Goal: Task Accomplishment & Management: Manage account settings

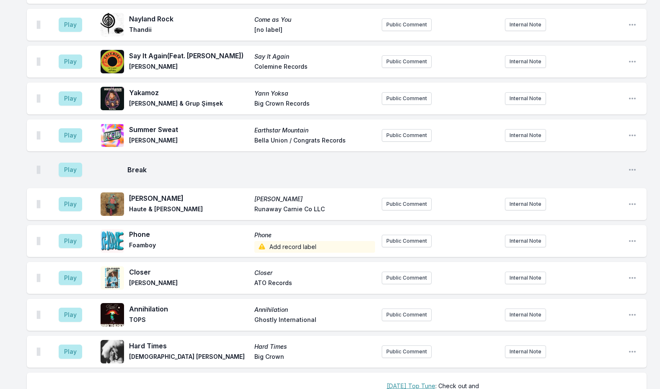
scroll to position [209, 0]
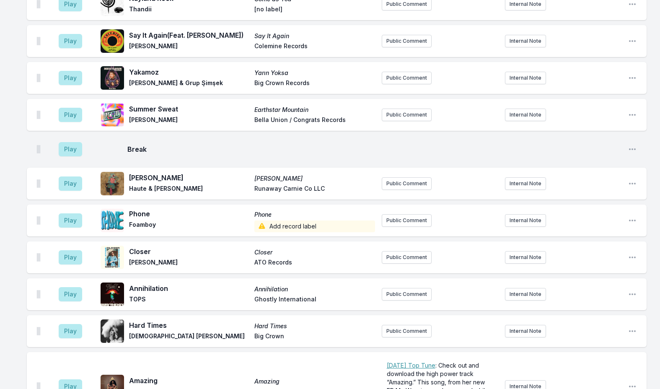
click at [286, 224] on span "Add record label" at bounding box center [314, 226] width 120 height 12
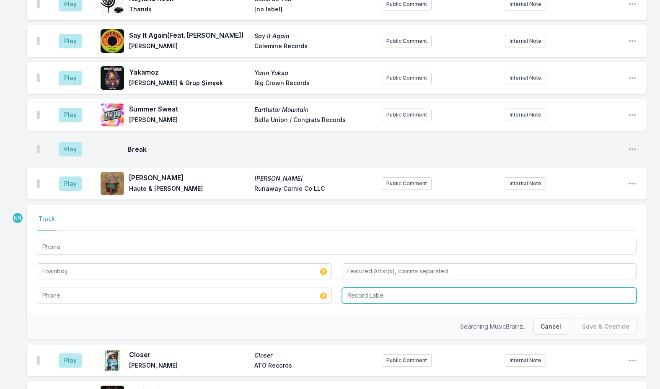
click at [365, 294] on input "Record Label" at bounding box center [489, 295] width 295 height 16
type input "self released"
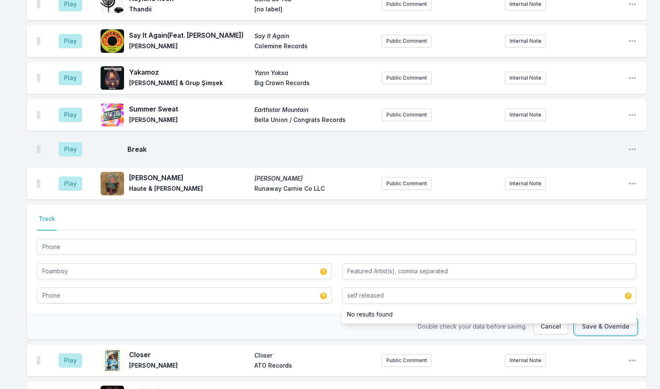
click at [584, 328] on button "Save & Override" at bounding box center [606, 326] width 62 height 16
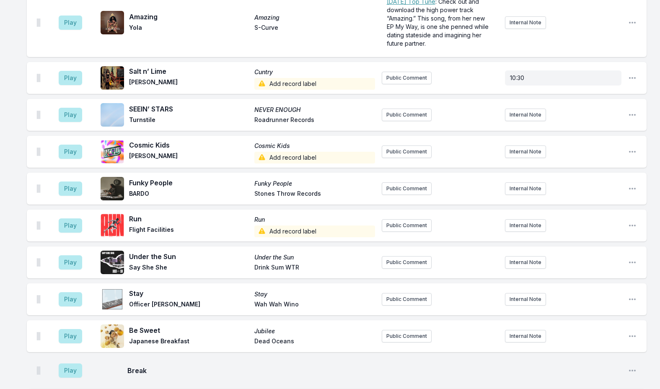
scroll to position [623, 0]
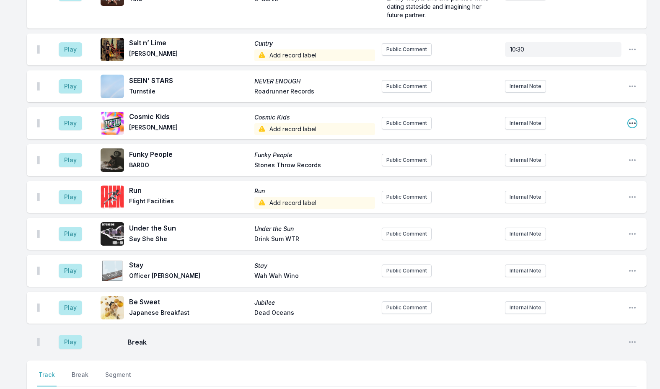
click at [633, 124] on icon "Open playlist item options" at bounding box center [632, 123] width 8 height 8
click at [582, 154] on button "Edit Track Details" at bounding box center [589, 154] width 94 height 15
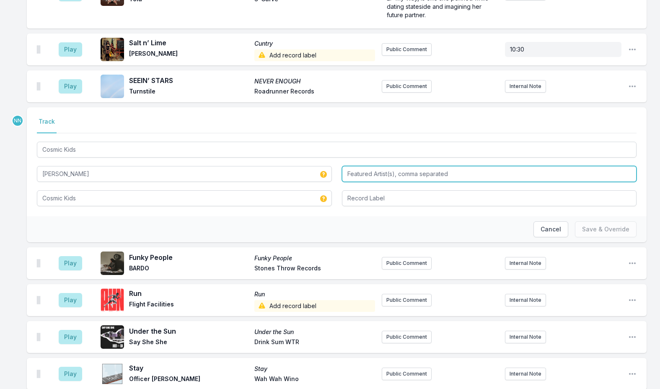
click at [370, 176] on input "Featured Artist(s), comma separated" at bounding box center [489, 174] width 295 height 16
type input "z"
type input "Susto"
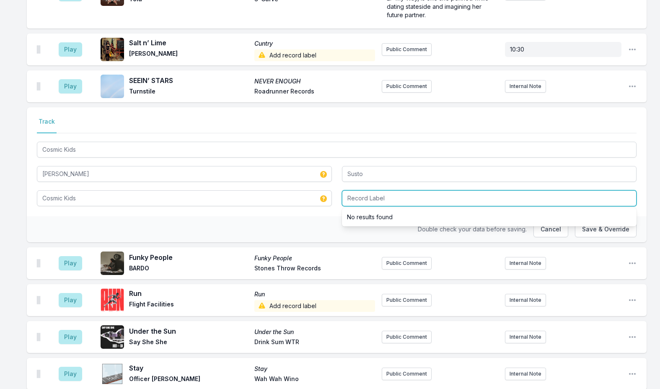
drag, startPoint x: 402, startPoint y: 195, endPoint x: 386, endPoint y: 196, distance: 15.9
click at [400, 195] on input "Record Label" at bounding box center [489, 198] width 295 height 16
type input "Rounder"
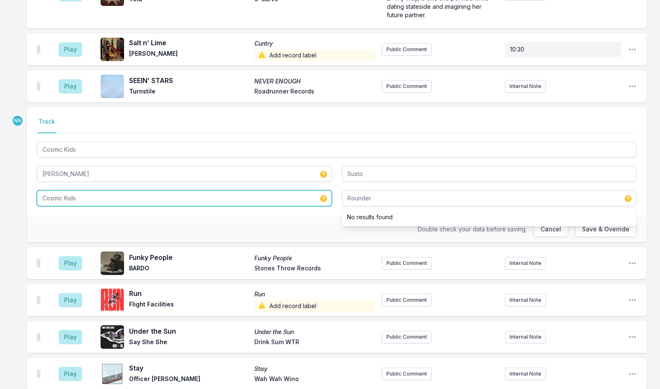
click at [106, 200] on input "Cosmic Kids" at bounding box center [184, 198] width 295 height 16
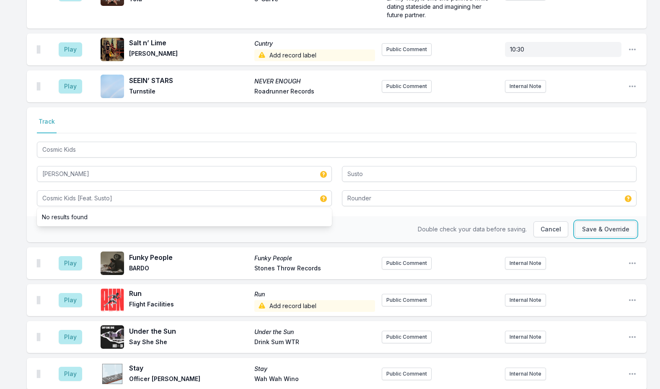
click at [602, 228] on button "Save & Override" at bounding box center [606, 229] width 62 height 16
type input "Cosmic Kids"
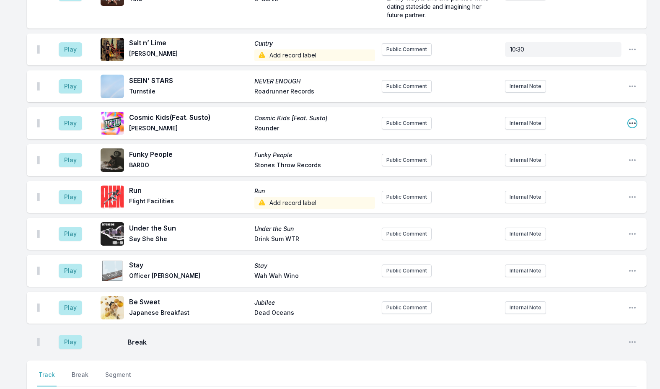
click at [628, 122] on icon "Open playlist item options" at bounding box center [632, 123] width 8 height 8
click at [564, 156] on button "Edit Track Details" at bounding box center [589, 154] width 94 height 15
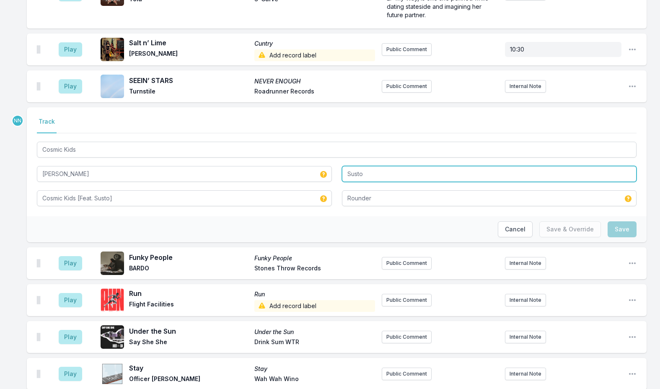
click at [372, 174] on input "Susto" at bounding box center [489, 174] width 295 height 16
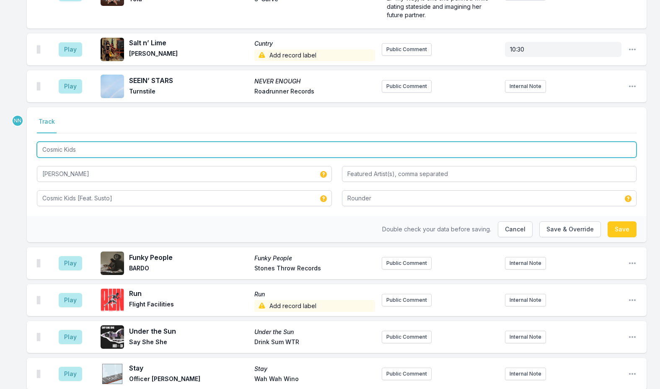
click at [147, 145] on input "Cosmic Kids" at bounding box center [336, 150] width 599 height 16
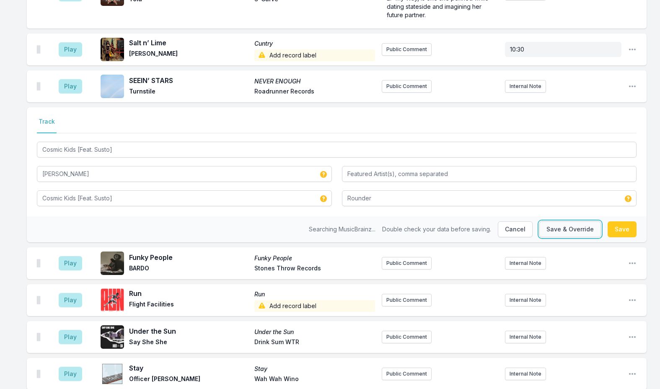
click at [575, 228] on button "Save & Override" at bounding box center [570, 229] width 62 height 16
type input "Cosmic Kids"
type input "Susto"
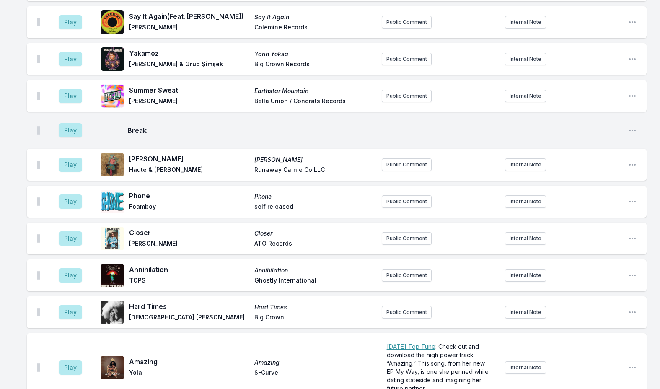
scroll to position [246, 0]
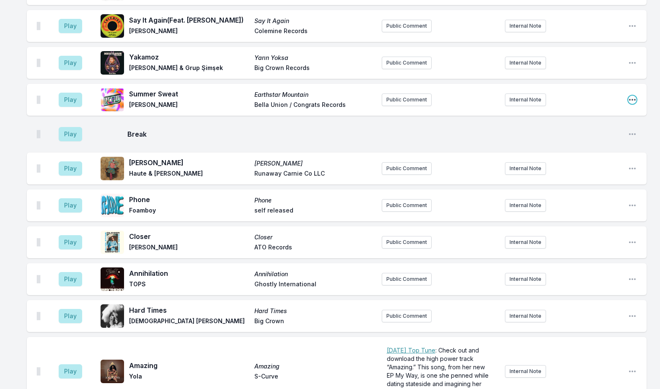
click at [631, 101] on icon "Open playlist item options" at bounding box center [632, 100] width 8 height 8
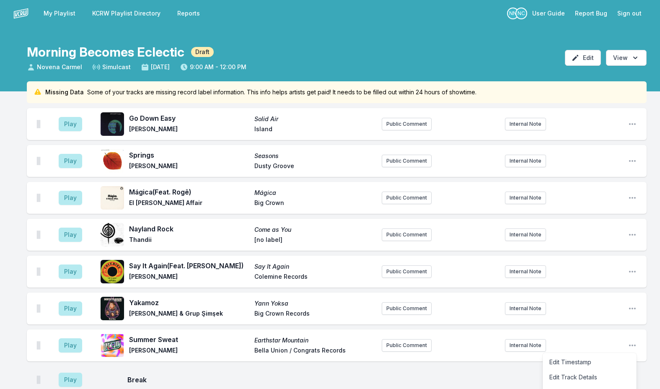
scroll to position [0, 0]
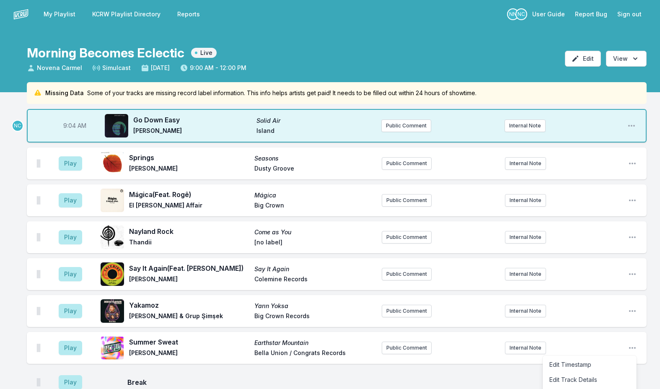
click at [70, 124] on span "9:04 AM" at bounding box center [74, 125] width 23 height 8
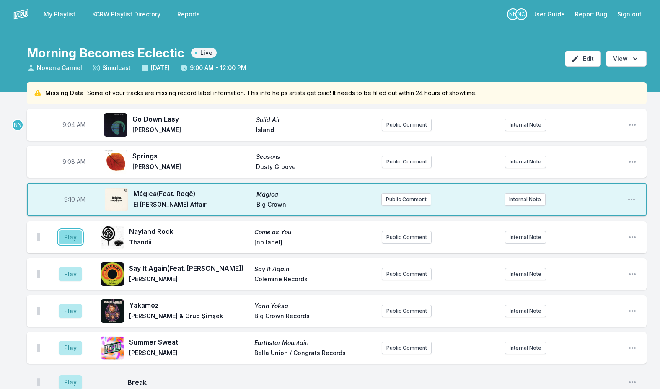
click at [71, 238] on button "Play" at bounding box center [70, 237] width 23 height 14
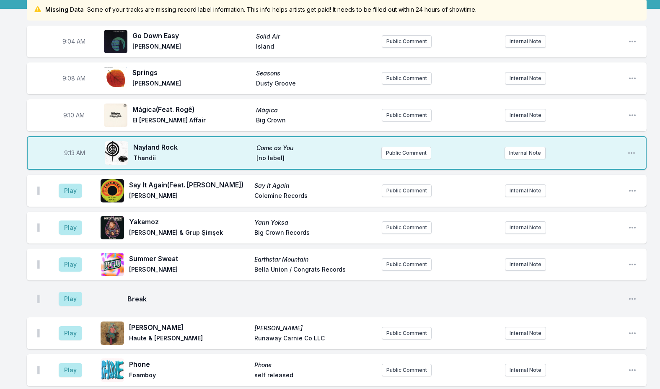
scroll to position [84, 0]
click at [72, 193] on button "Play" at bounding box center [70, 190] width 23 height 14
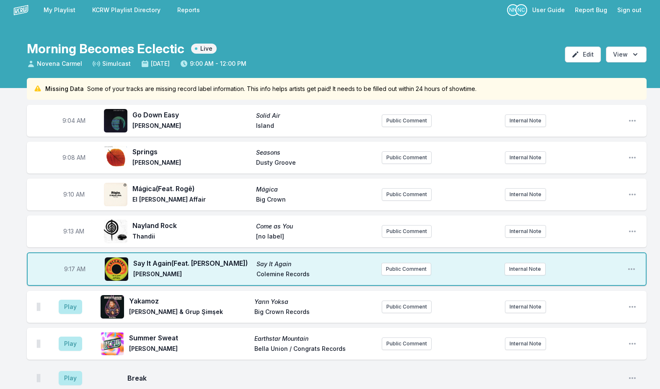
scroll to position [0, 0]
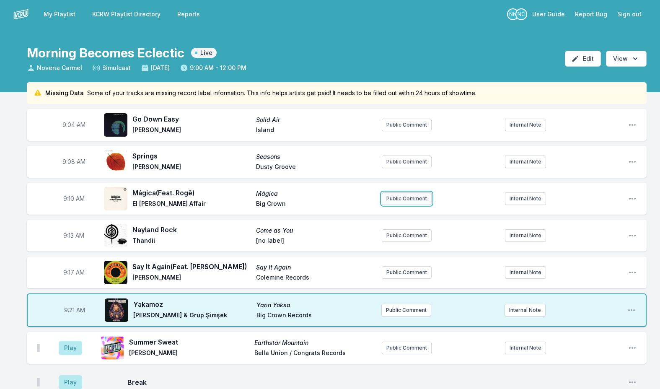
click at [423, 199] on button "Public Comment" at bounding box center [407, 198] width 50 height 13
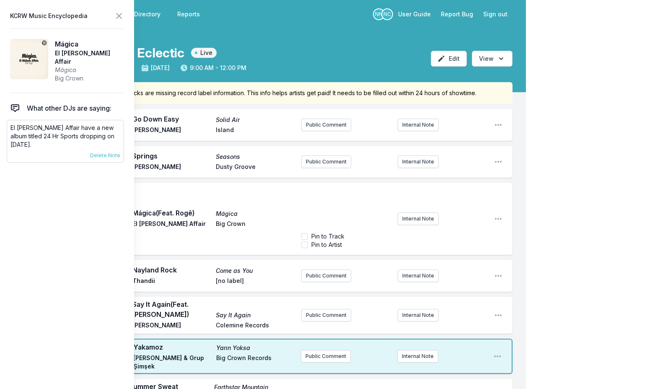
click at [18, 126] on p "El [PERSON_NAME] Affair have a new album titled 24 Hr Sports dropping on [DATE]." at bounding box center [65, 136] width 110 height 25
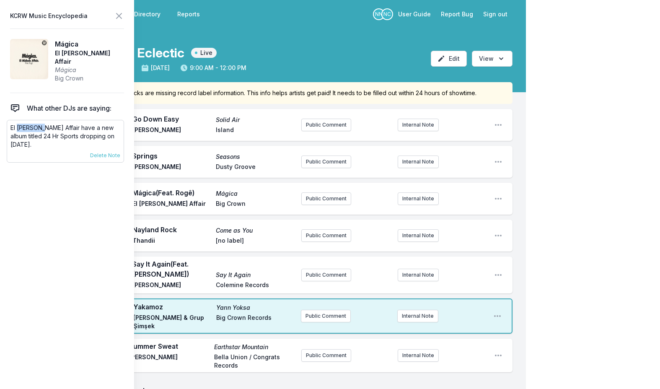
click at [18, 126] on p "El [PERSON_NAME] Affair have a new album titled 24 Hr Sports dropping on [DATE]." at bounding box center [65, 136] width 110 height 25
copy div "El [PERSON_NAME] Affair have a new album titled 24 Hr Sports dropping on [DATE]…"
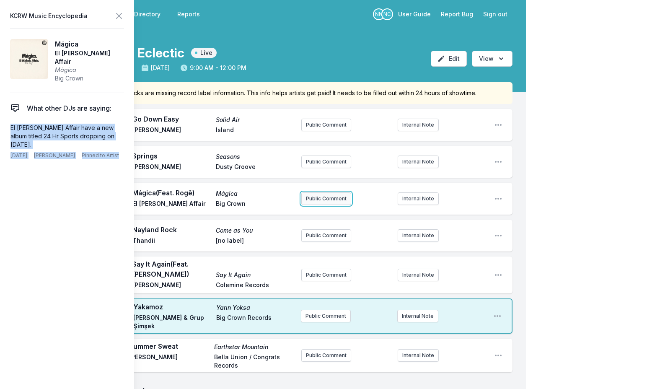
click at [325, 199] on button "Public Comment" at bounding box center [326, 198] width 50 height 13
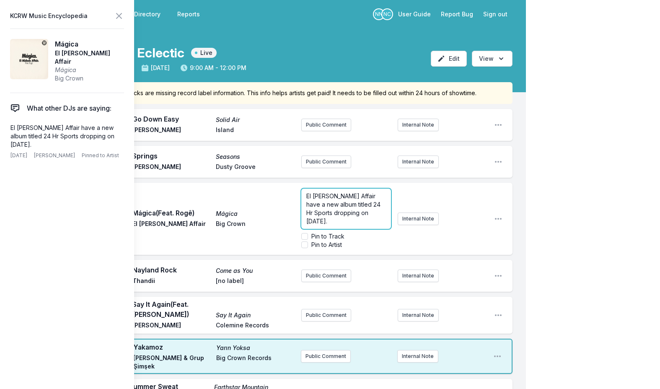
click at [371, 219] on p "El [PERSON_NAME] Affair have a new album titled 24 Hr Sports dropping on [DATE]." at bounding box center [346, 209] width 80 height 34
click at [349, 222] on span "El [PERSON_NAME] Affair have a new album titled 24 Hr Sports dropping on [DATE]…" at bounding box center [344, 225] width 76 height 66
drag, startPoint x: 336, startPoint y: 212, endPoint x: 341, endPoint y: 212, distance: 4.3
click at [339, 212] on span "El [PERSON_NAME] Affair have a new album titled 24 Hr Sports dropping on [DATE]…" at bounding box center [344, 183] width 76 height 66
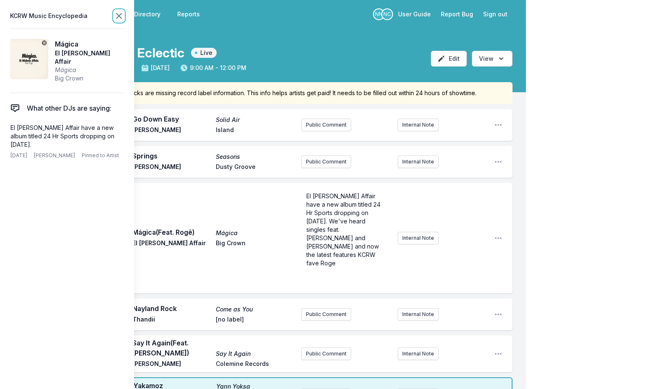
click at [119, 15] on icon at bounding box center [119, 16] width 10 height 10
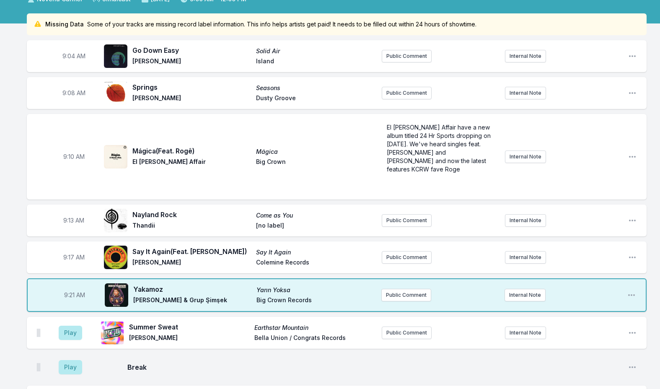
scroll to position [84, 0]
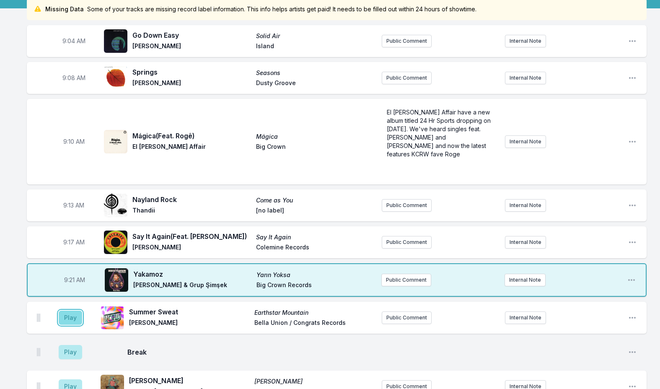
click at [70, 318] on button "Play" at bounding box center [70, 317] width 23 height 14
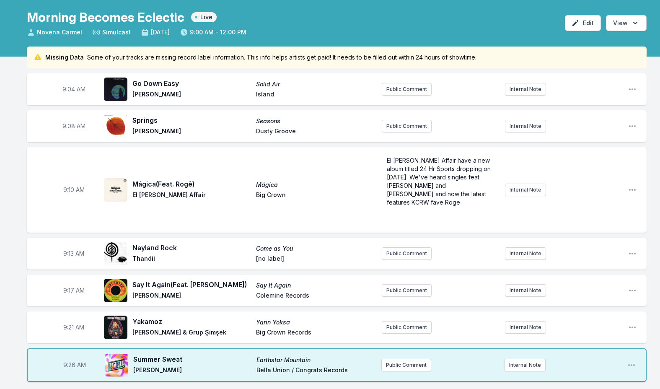
scroll to position [168, 0]
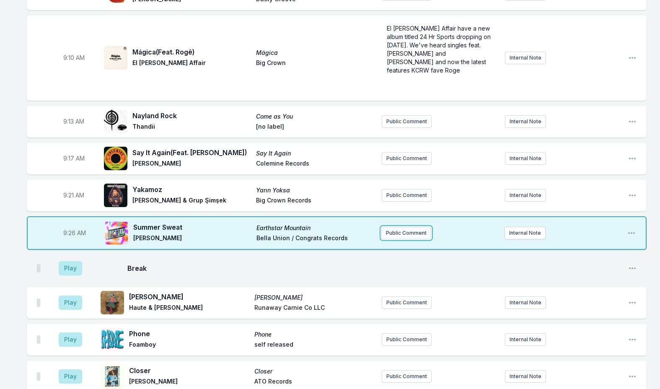
click at [400, 231] on button "Public Comment" at bounding box center [406, 233] width 50 height 13
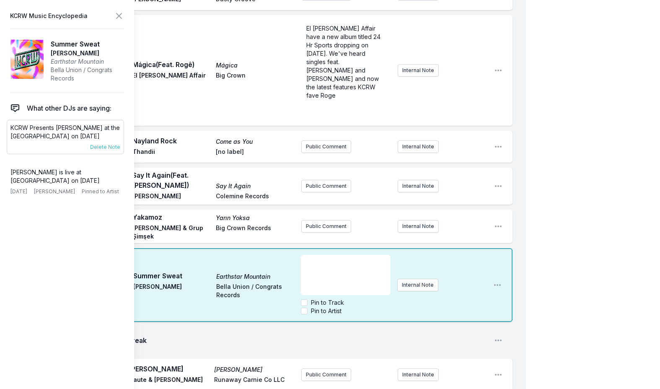
click at [49, 131] on p "KCRW Presents [PERSON_NAME] at the [GEOGRAPHIC_DATA] on [DATE]" at bounding box center [65, 132] width 110 height 17
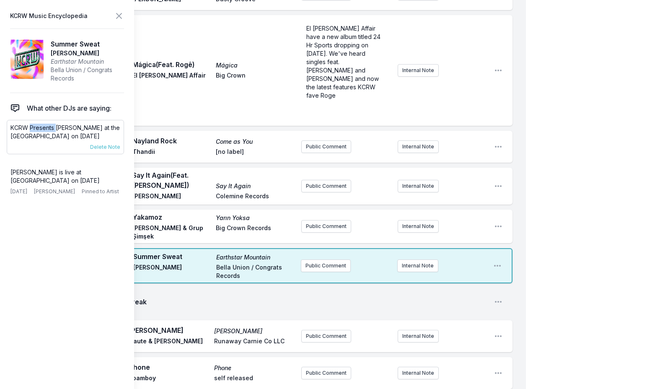
click at [49, 131] on p "KCRW Presents [PERSON_NAME] at the [GEOGRAPHIC_DATA] on [DATE]" at bounding box center [65, 132] width 110 height 17
click at [115, 16] on icon at bounding box center [119, 16] width 10 height 10
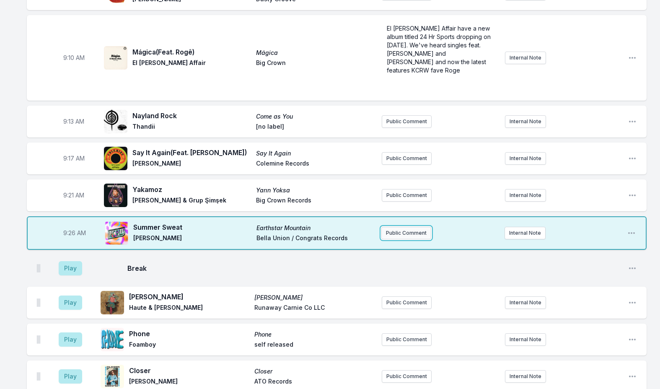
click at [410, 233] on button "Public Comment" at bounding box center [406, 233] width 50 height 13
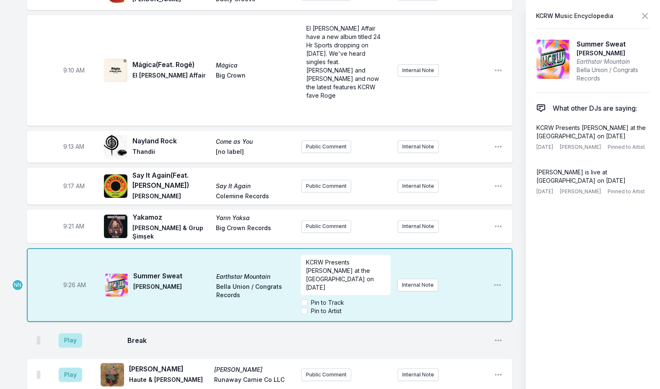
scroll to position [8, 0]
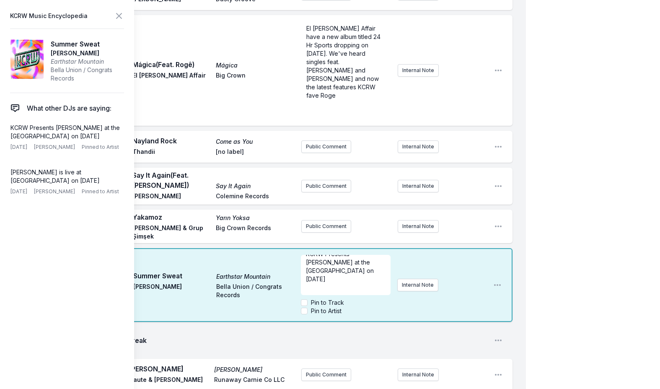
click at [366, 256] on p "KCRW Presents [PERSON_NAME] at the [GEOGRAPHIC_DATA] on [DATE]" at bounding box center [345, 267] width 79 height 34
click at [121, 17] on icon at bounding box center [119, 16] width 10 height 10
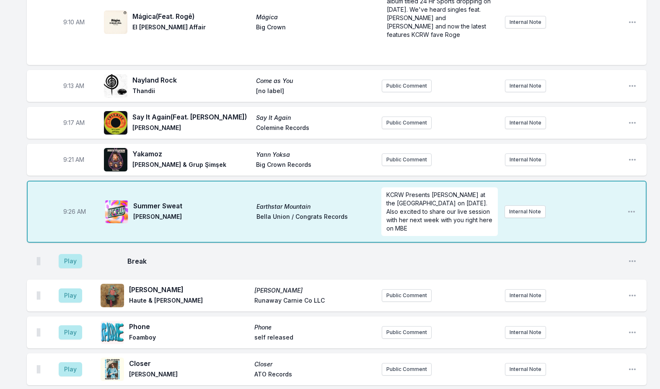
scroll to position [209, 0]
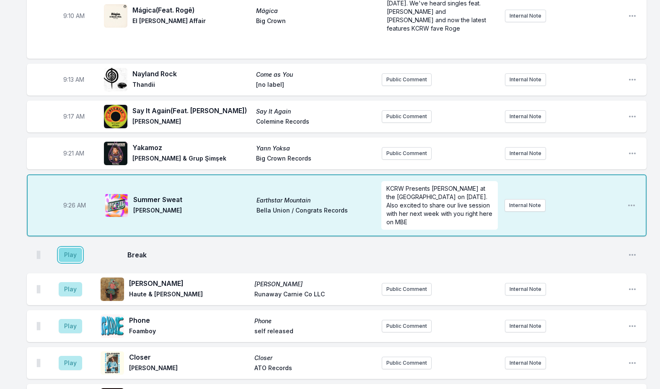
click at [65, 248] on button "Play" at bounding box center [70, 255] width 23 height 14
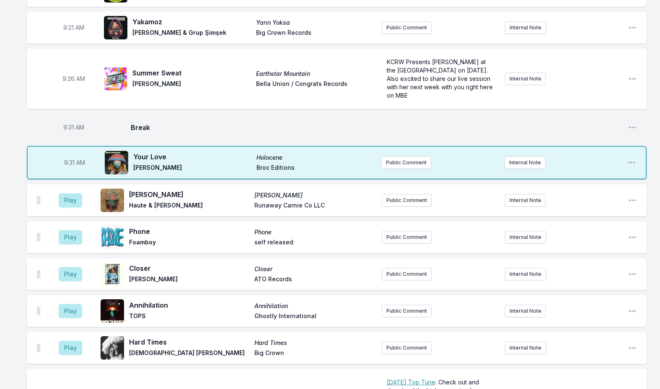
scroll to position [377, 0]
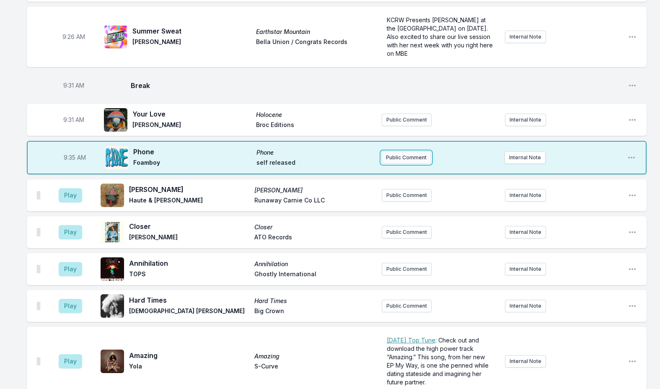
click at [392, 151] on button "Public Comment" at bounding box center [406, 157] width 50 height 13
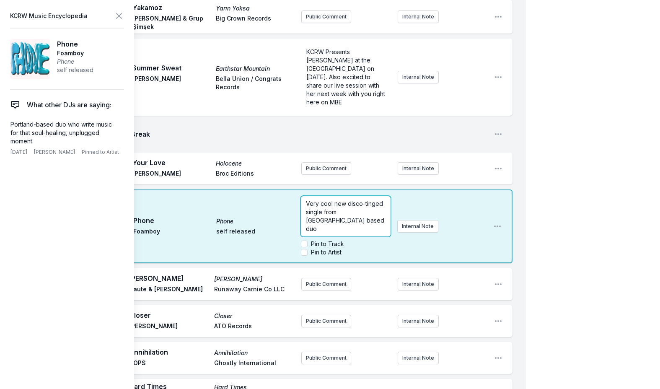
click at [323, 199] on p "Very cool new disco-tinged single from [GEOGRAPHIC_DATA] based duo" at bounding box center [345, 216] width 79 height 34
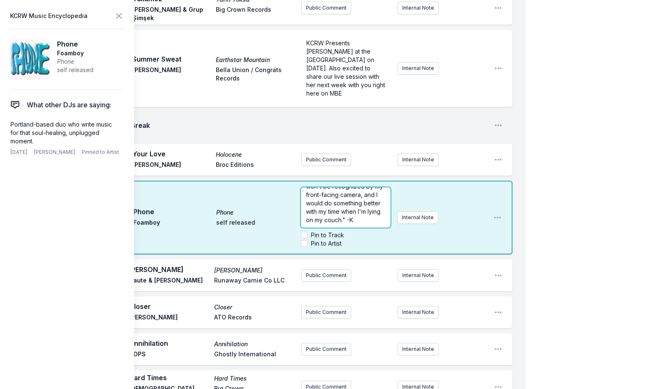
scroll to position [209, 0]
click at [303, 232] on input "Pin to Track" at bounding box center [304, 235] width 7 height 7
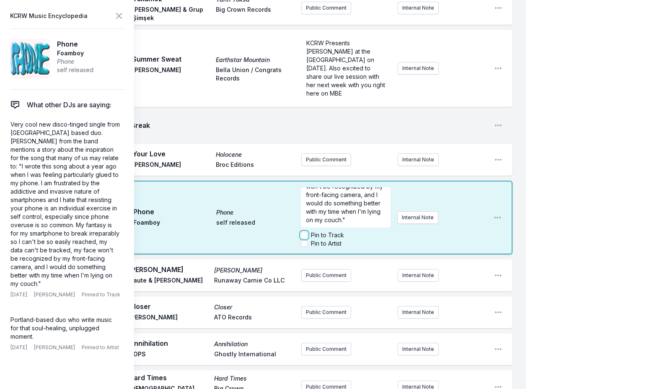
checkbox input "true"
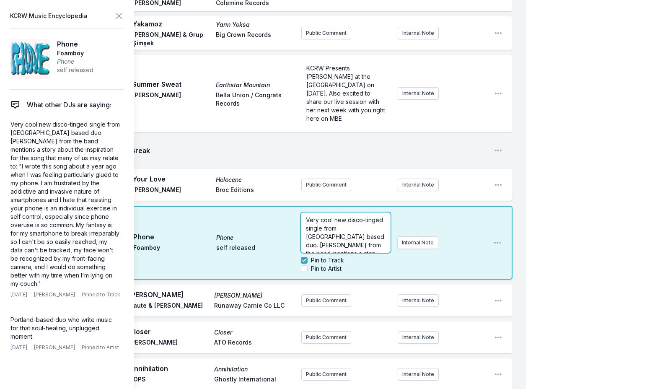
click at [365, 216] on span "Very cool new disco-tinged single from [GEOGRAPHIC_DATA] based duo. [PERSON_NAM…" at bounding box center [346, 332] width 80 height 233
click at [370, 219] on span "Very cool new disco-tinged single from [GEOGRAPHIC_DATA] based duo. [PERSON_NAM…" at bounding box center [346, 332] width 80 height 233
click at [362, 205] on span "Very cool new disco-tinged single from [GEOGRAPHIC_DATA] based duo. [PERSON_NAM…" at bounding box center [346, 278] width 80 height 233
click at [345, 187] on span "Very cool new disco-tinged single from [GEOGRAPHIC_DATA] based duo. [PERSON_NAM…" at bounding box center [346, 278] width 80 height 233
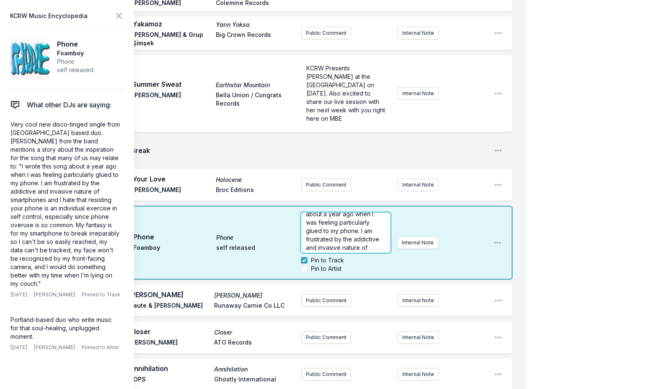
scroll to position [0, 0]
drag, startPoint x: 349, startPoint y: 191, endPoint x: 347, endPoint y: 201, distance: 10.3
click at [347, 216] on span "Very cool new disco-tinged single from [GEOGRAPHIC_DATA] based duo. [PERSON_NAM…" at bounding box center [346, 332] width 80 height 233
click at [121, 18] on icon at bounding box center [118, 15] width 5 height 5
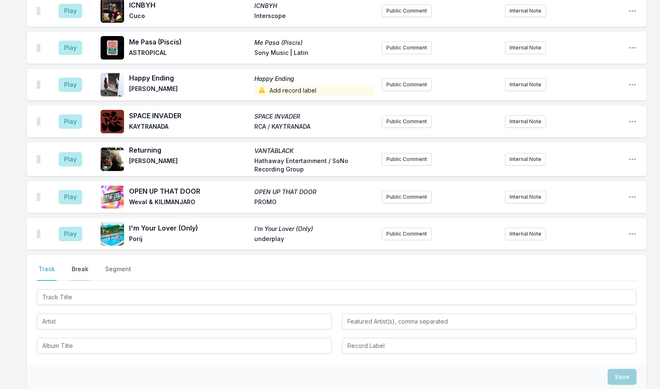
scroll to position [1651, 0]
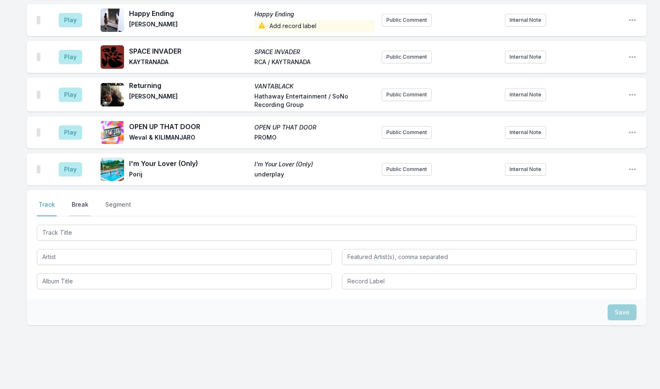
click at [82, 200] on button "Break" at bounding box center [80, 208] width 20 height 16
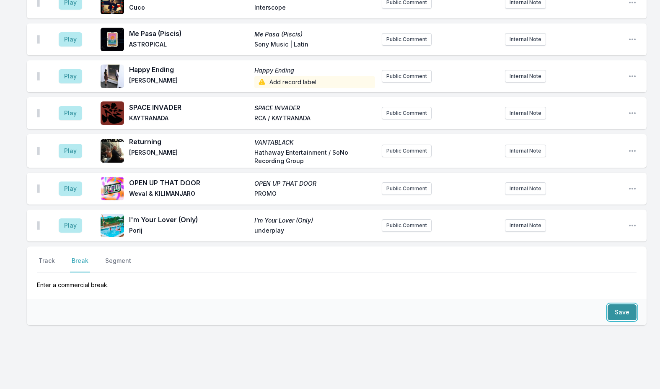
click at [616, 304] on button "Save" at bounding box center [621, 312] width 29 height 16
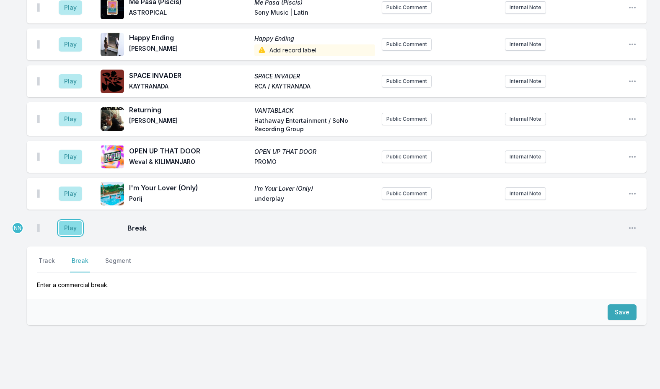
click at [75, 221] on button "Play" at bounding box center [70, 228] width 23 height 14
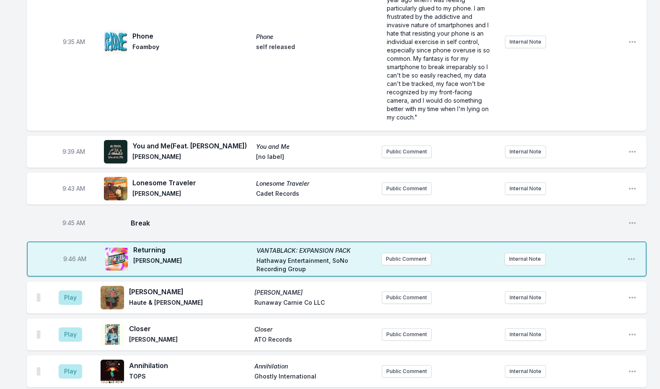
scroll to position [580, 0]
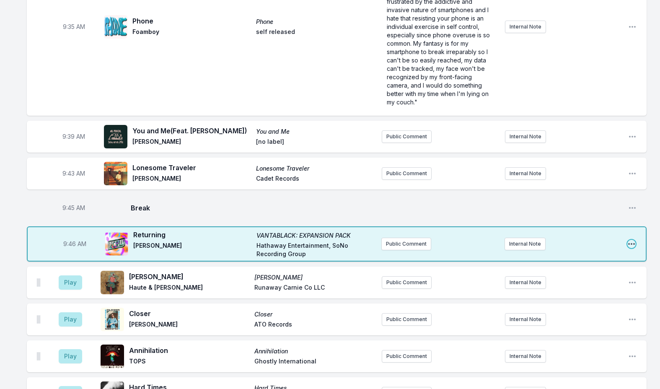
click at [633, 243] on icon "Open playlist item options" at bounding box center [631, 244] width 7 height 2
click at [580, 268] on button "Edit Track Details" at bounding box center [589, 275] width 94 height 15
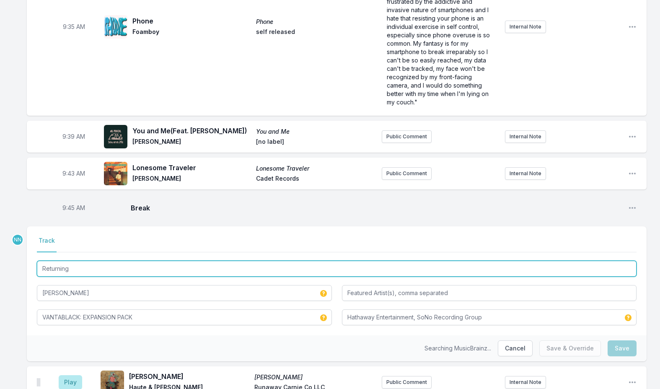
click at [126, 261] on input "Returning" at bounding box center [336, 269] width 599 height 16
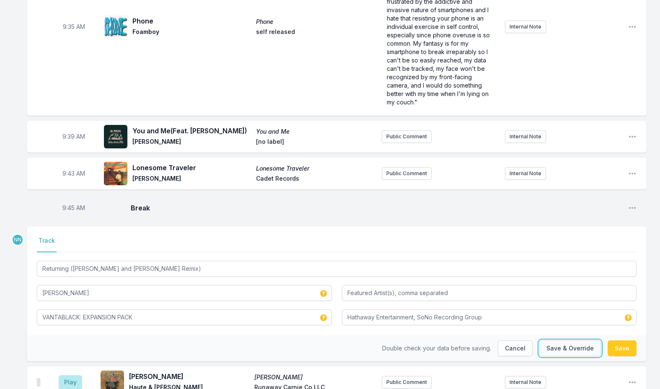
click at [560, 340] on button "Save & Override" at bounding box center [570, 348] width 62 height 16
type input "Returning"
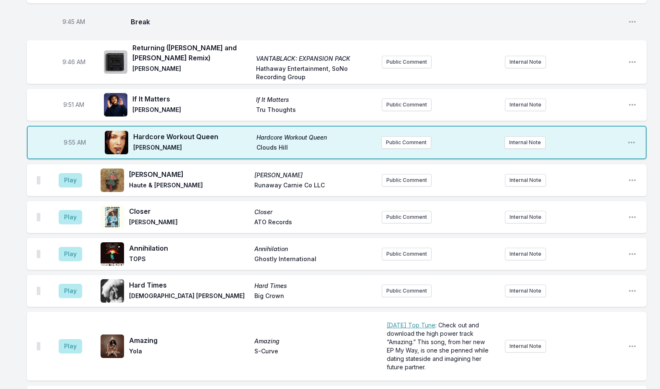
scroll to position [747, 0]
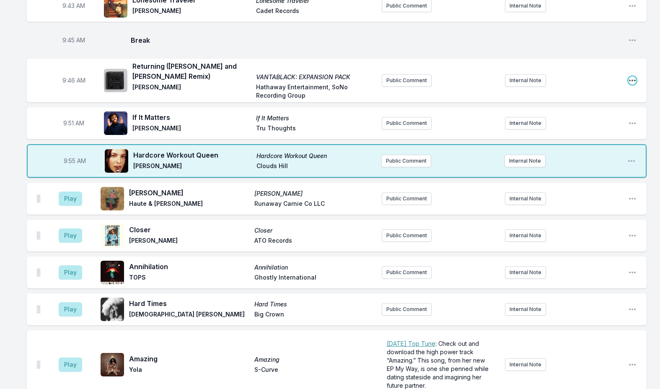
click at [631, 76] on icon "Open playlist item options" at bounding box center [632, 80] width 8 height 8
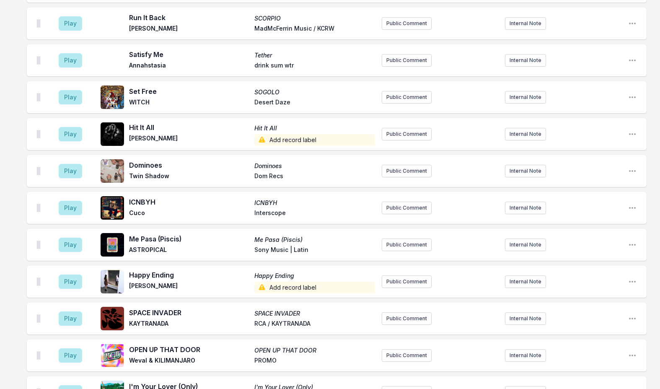
scroll to position [1730, 0]
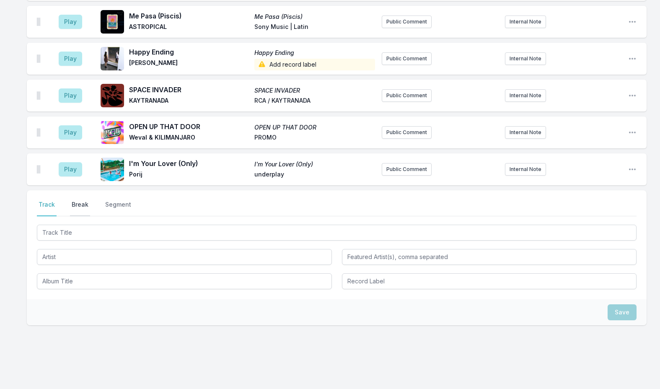
click at [82, 200] on button "Break" at bounding box center [80, 208] width 20 height 16
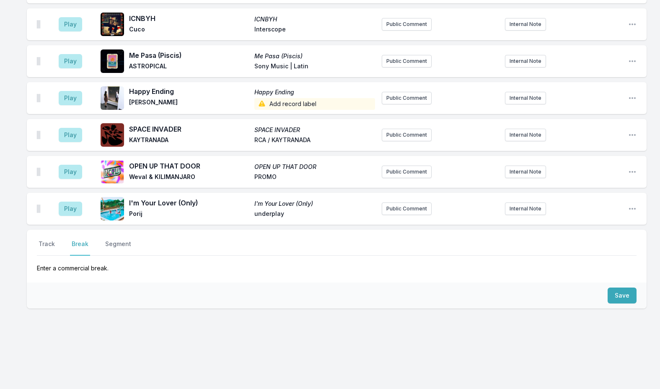
scroll to position [1674, 0]
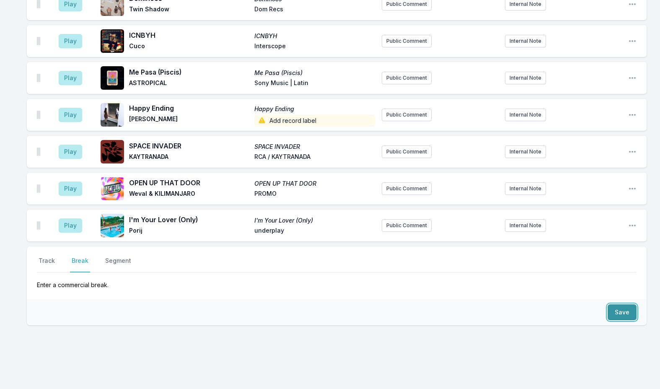
click at [624, 304] on button "Save" at bounding box center [621, 312] width 29 height 16
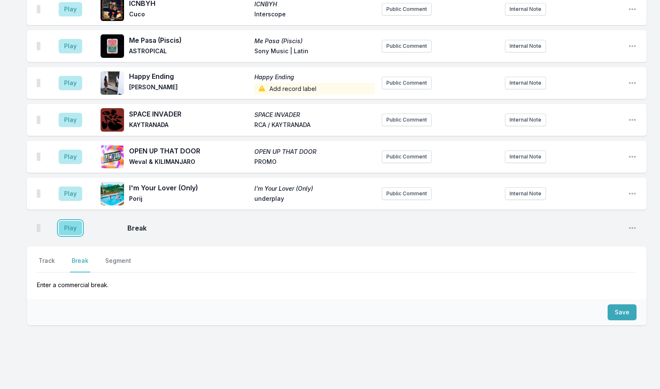
click at [70, 221] on button "Play" at bounding box center [70, 228] width 23 height 14
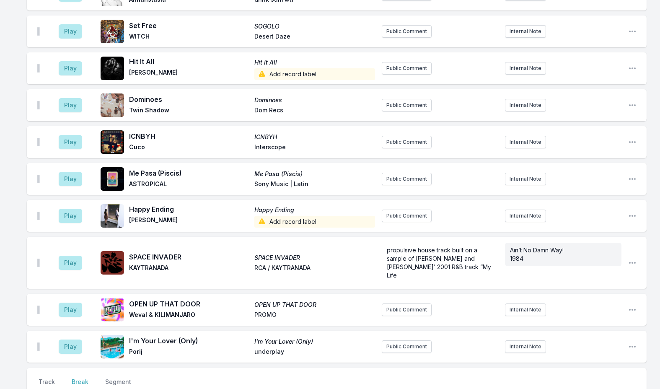
scroll to position [1622, 0]
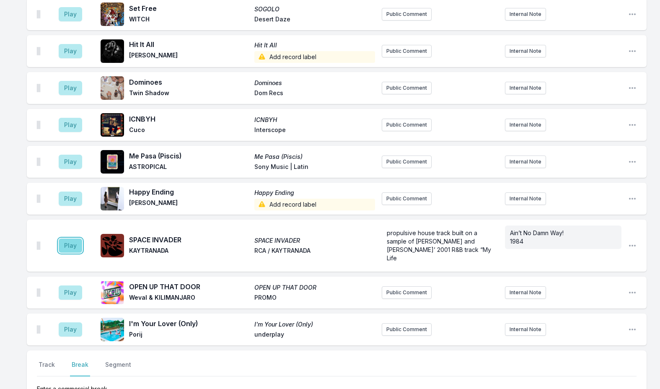
click at [67, 238] on button "Play" at bounding box center [70, 245] width 23 height 14
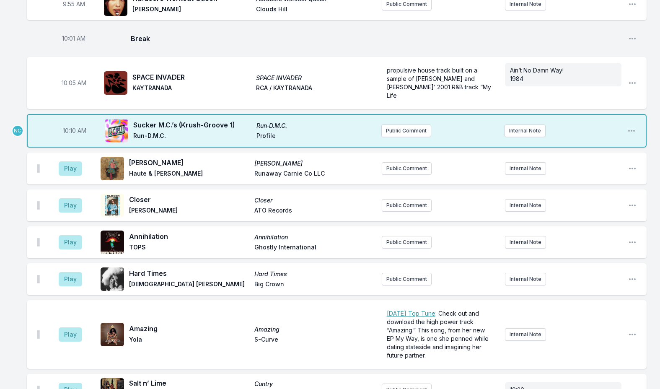
scroll to position [796, 0]
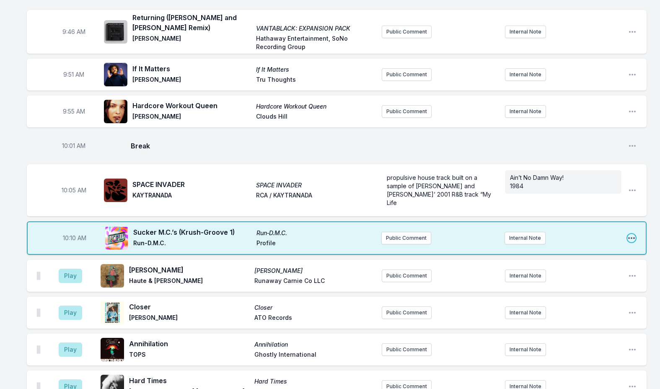
click at [629, 234] on icon "Open playlist item options" at bounding box center [631, 238] width 8 height 8
click at [578, 262] on button "Edit Track Details" at bounding box center [589, 269] width 94 height 15
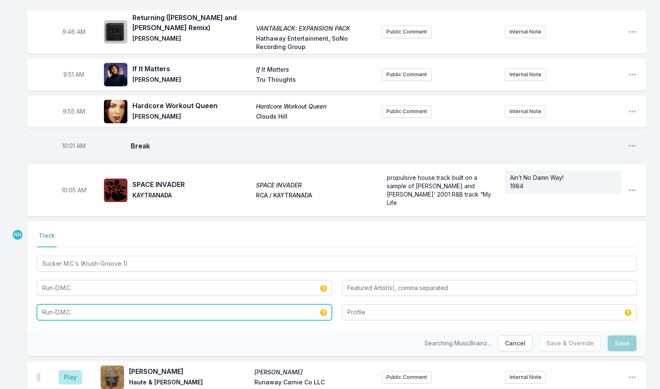
click at [149, 304] on input "Run‐D.M.C." at bounding box center [184, 312] width 295 height 16
type input "Run‐D.M.C. (Expanded Edition)"
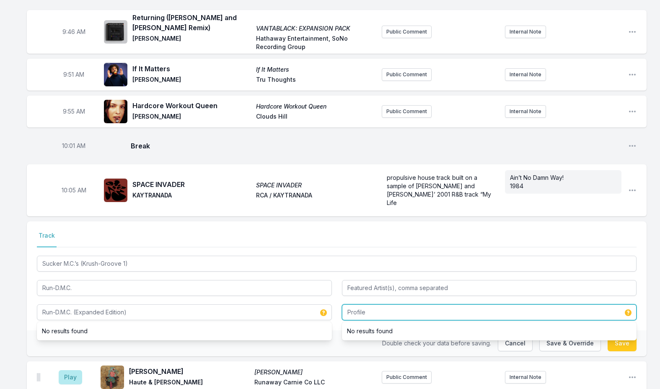
drag, startPoint x: 380, startPoint y: 292, endPoint x: 302, endPoint y: 281, distance: 78.3
click at [302, 281] on div "Sucker M.C.’s (Krush‐Groove 1) Run‐D.M.C. Run‐D.M.C. (Expanded Edition) No resu…" at bounding box center [336, 287] width 599 height 66
type input "Arista"
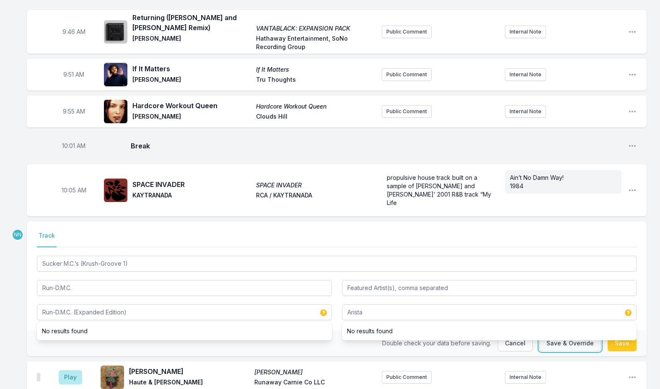
click at [583, 335] on button "Save & Override" at bounding box center [570, 343] width 62 height 16
type input "Run‐D.M.C."
type input "Profile"
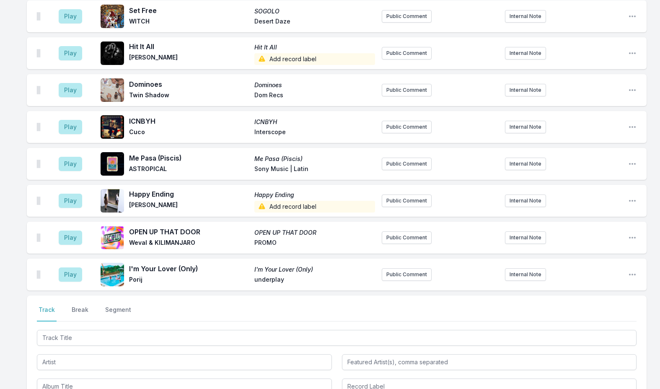
scroll to position [1810, 0]
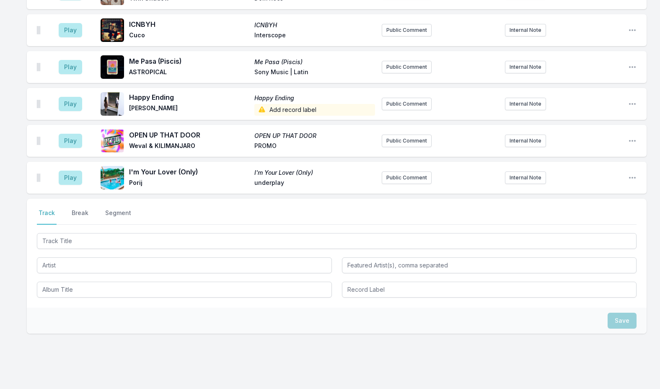
click at [107, 231] on div at bounding box center [336, 264] width 599 height 66
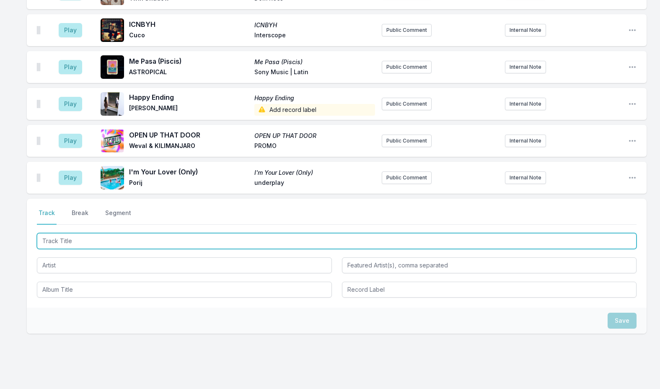
click at [106, 233] on input "Track Title" at bounding box center [336, 241] width 599 height 16
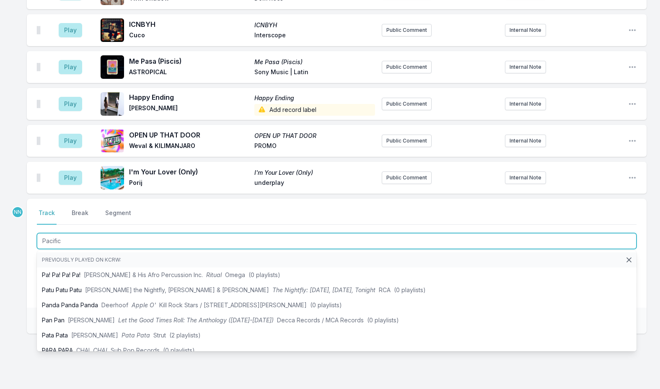
type input "Pacifico"
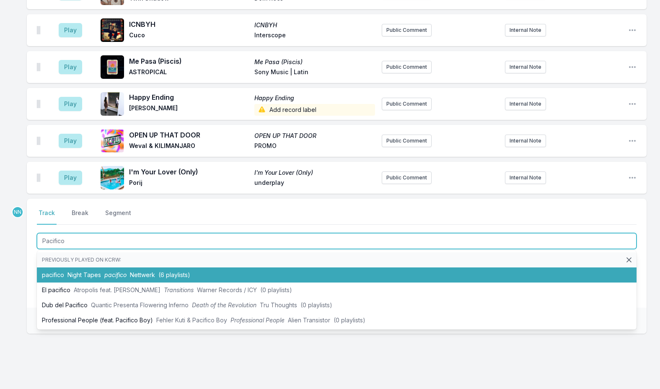
click at [110, 271] on span "pacifico" at bounding box center [115, 274] width 22 height 7
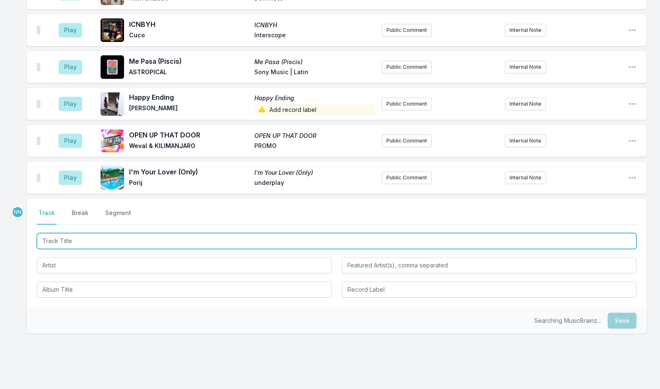
scroll to position [1847, 0]
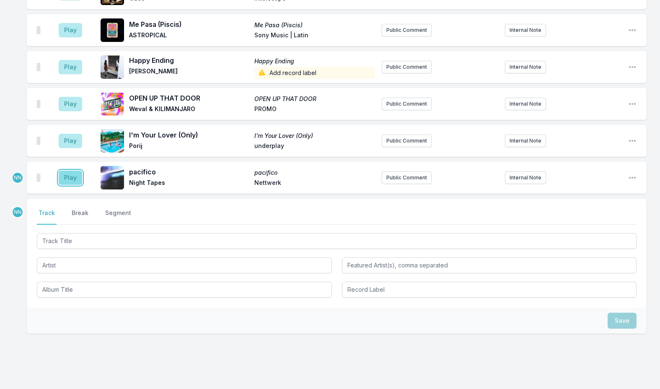
click at [67, 170] on button "Play" at bounding box center [70, 177] width 23 height 14
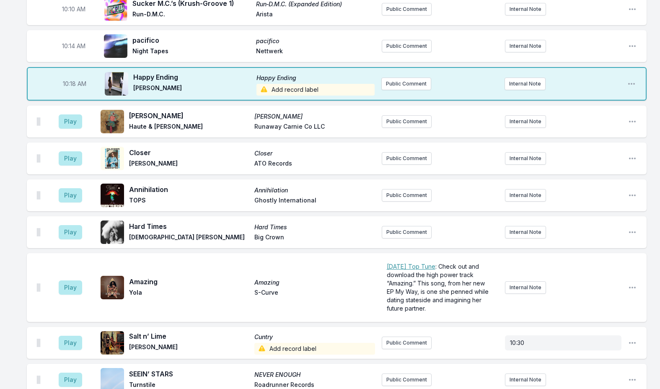
scroll to position [884, 0]
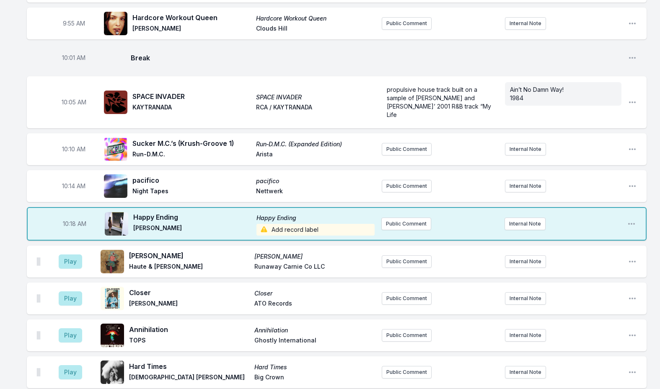
click at [290, 224] on span "Add record label" at bounding box center [315, 230] width 118 height 12
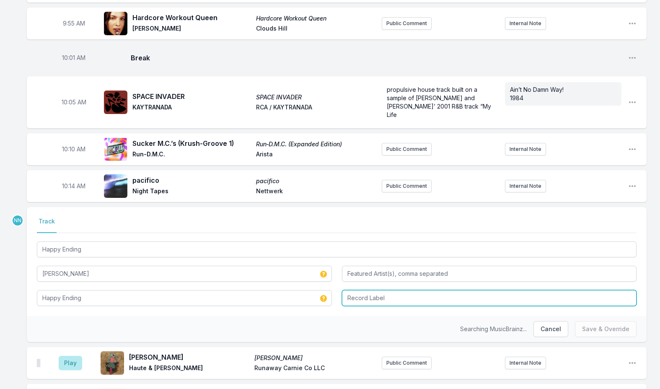
click at [356, 290] on input "Record Label" at bounding box center [489, 298] width 295 height 16
type input "EGM"
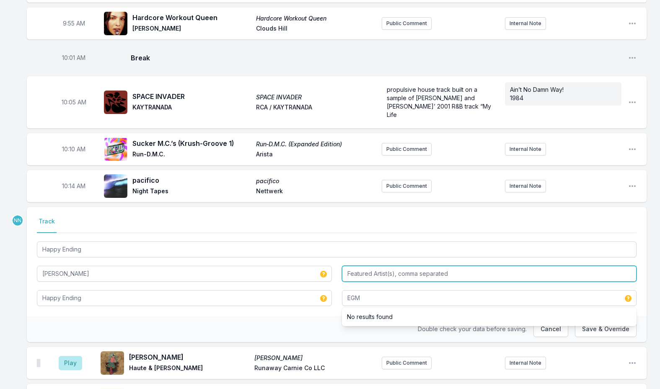
click at [364, 266] on input "Featured Artist(s), comma separated" at bounding box center [489, 274] width 295 height 16
type input "[PERSON_NAME]"
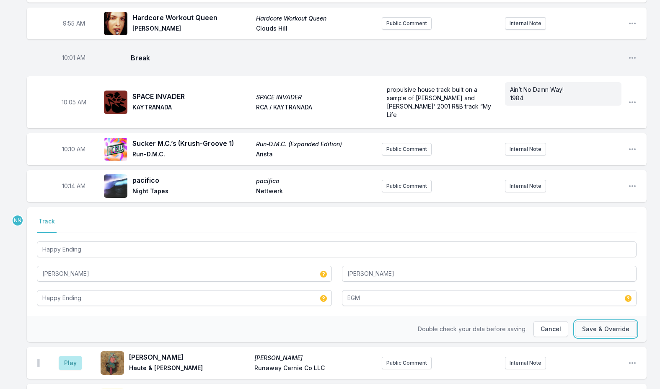
click at [589, 321] on button "Save & Override" at bounding box center [606, 329] width 62 height 16
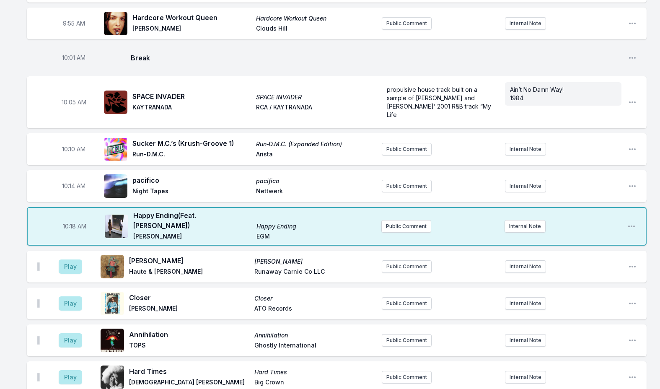
click at [637, 133] on div "10:10 AM Sucker M.C.’s (Krush‐Groove 1) Run‐D.M.C. (Expanded Edition) Run‐D.M.C…" at bounding box center [337, 149] width 620 height 32
click at [630, 145] on icon "Open playlist item options" at bounding box center [632, 149] width 8 height 8
click at [581, 173] on button "Edit Track Details" at bounding box center [589, 180] width 94 height 15
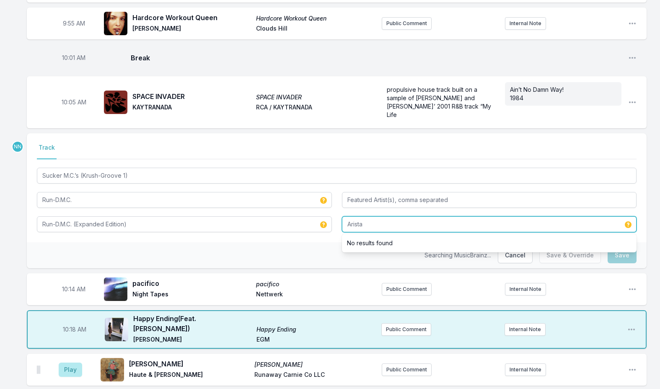
click at [388, 216] on input "Arista" at bounding box center [489, 224] width 295 height 16
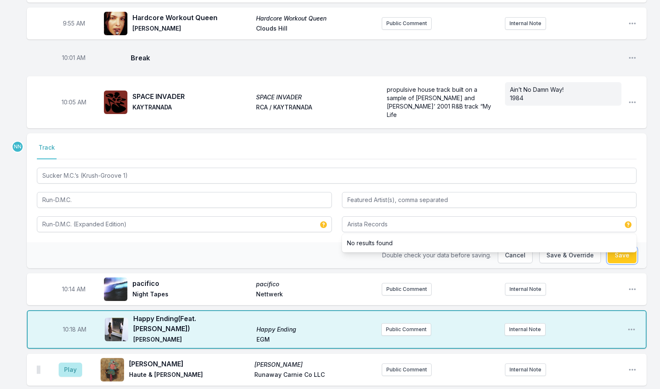
click at [619, 247] on button "Save" at bounding box center [621, 255] width 29 height 16
type input "Arista"
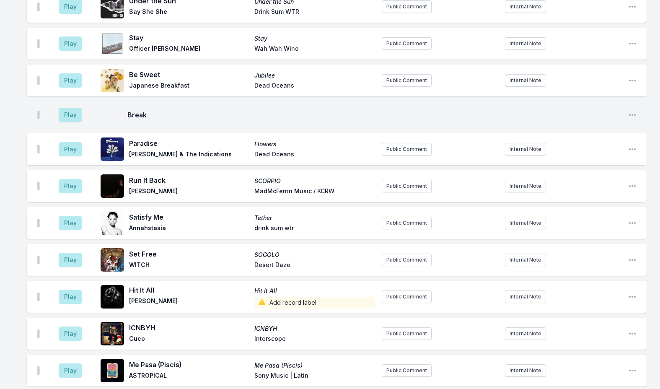
scroll to position [1815, 0]
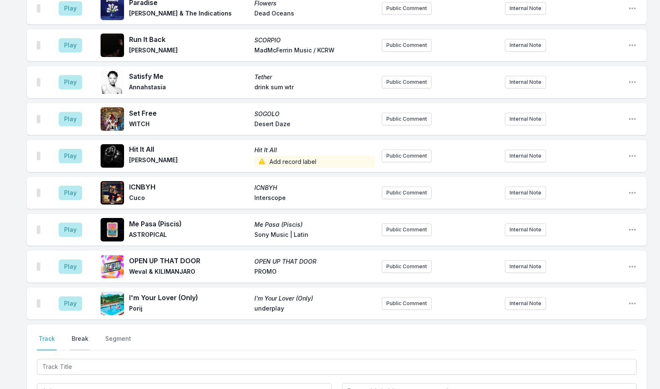
click at [86, 334] on button "Break" at bounding box center [80, 342] width 20 height 16
click at [615, 382] on button "Save" at bounding box center [621, 390] width 29 height 16
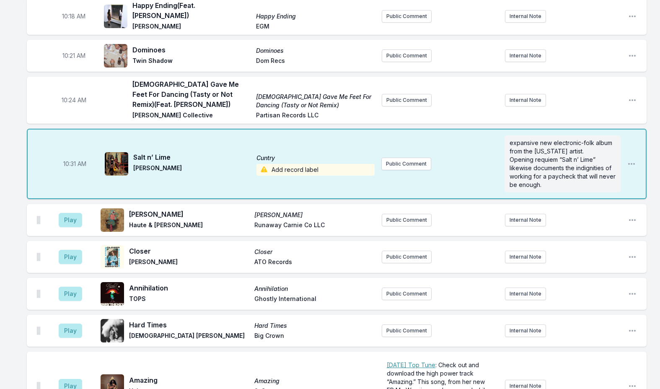
scroll to position [1010, 0]
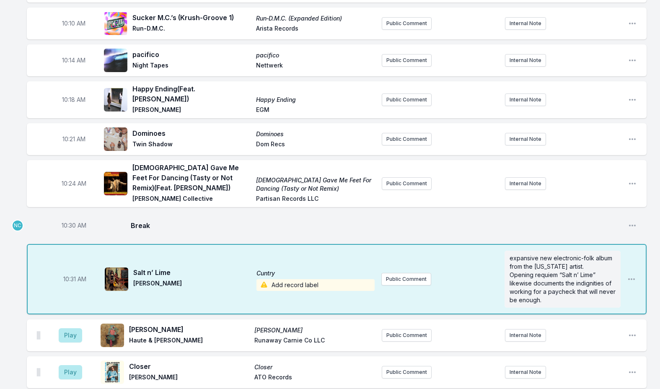
click at [297, 279] on span "Add record label" at bounding box center [315, 285] width 118 height 12
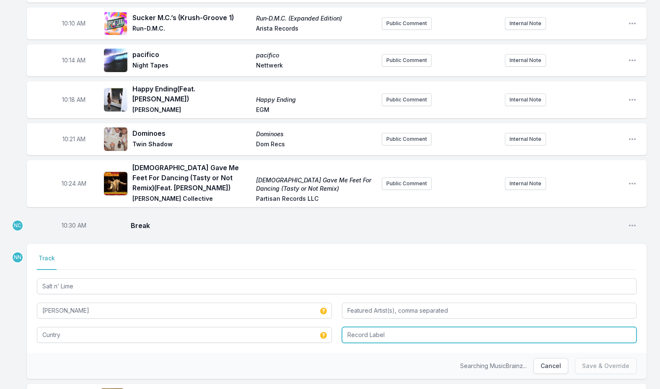
click at [358, 327] on input "Record Label" at bounding box center [489, 335] width 295 height 16
type input "Self Released"
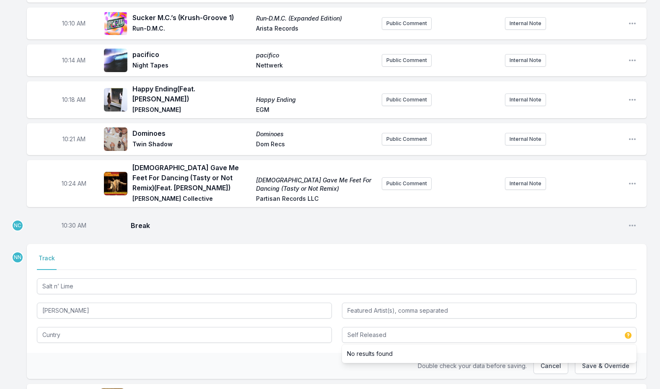
click at [295, 353] on div "Double check your data before saving. Cancel Save & Override" at bounding box center [337, 366] width 620 height 26
click at [604, 358] on button "Save & Override" at bounding box center [606, 366] width 62 height 16
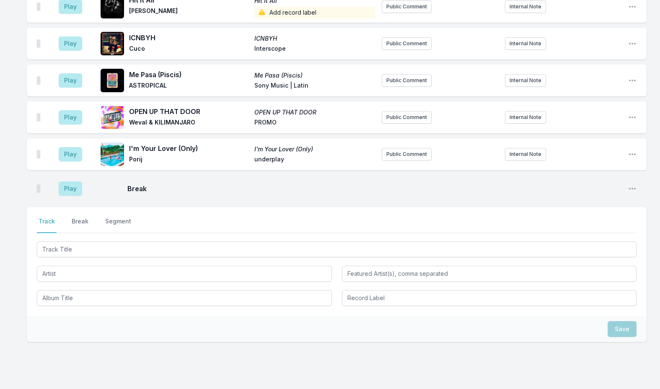
scroll to position [2005, 0]
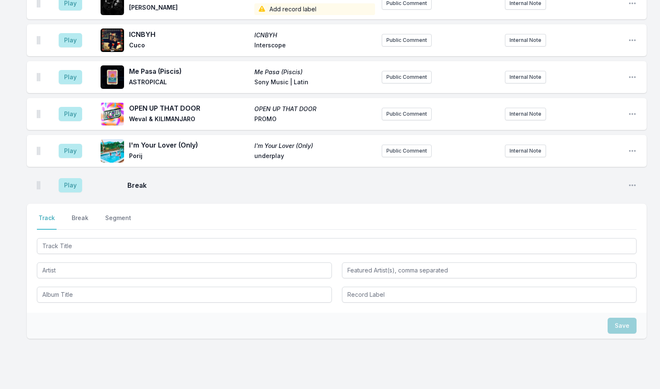
click at [78, 214] on button "Break" at bounding box center [80, 222] width 20 height 16
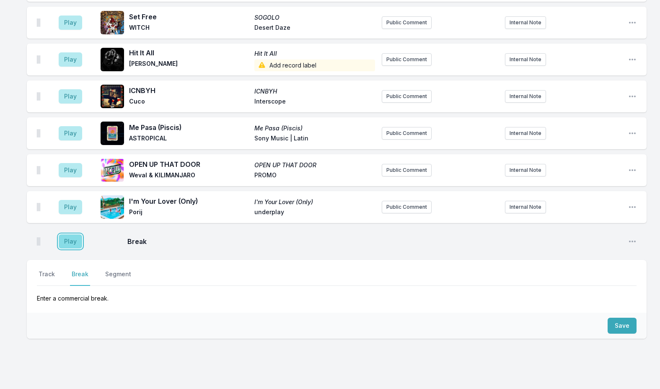
click at [68, 234] on button "Play" at bounding box center [70, 241] width 23 height 14
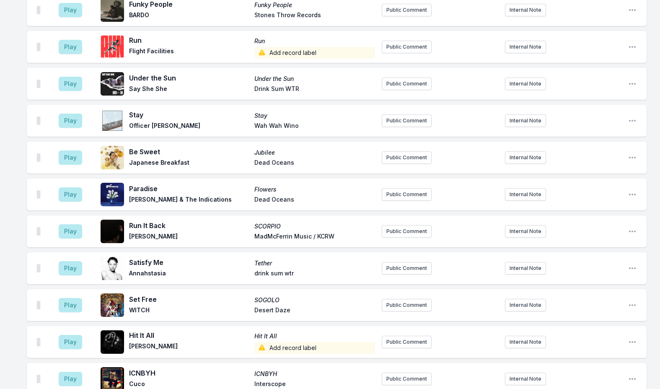
scroll to position [1781, 0]
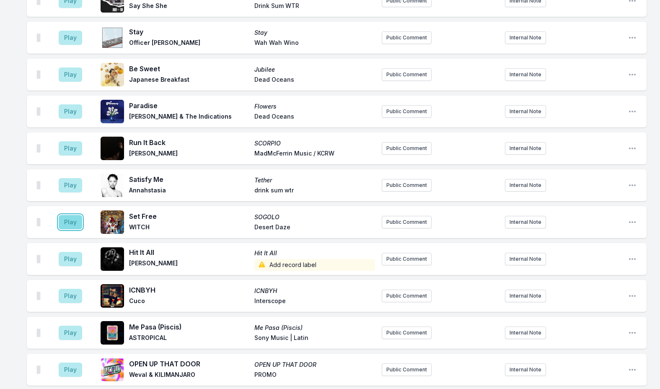
click at [70, 215] on button "Play" at bounding box center [70, 222] width 23 height 14
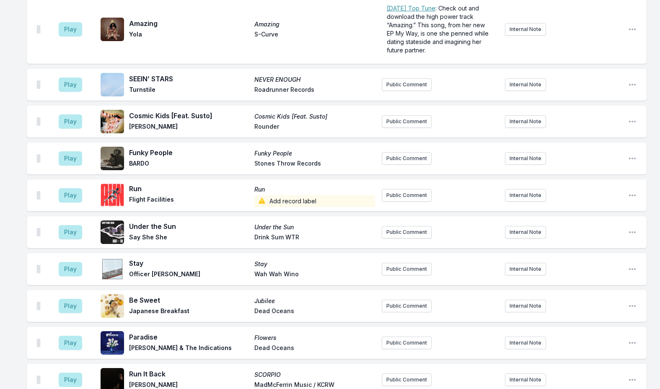
scroll to position [1609, 0]
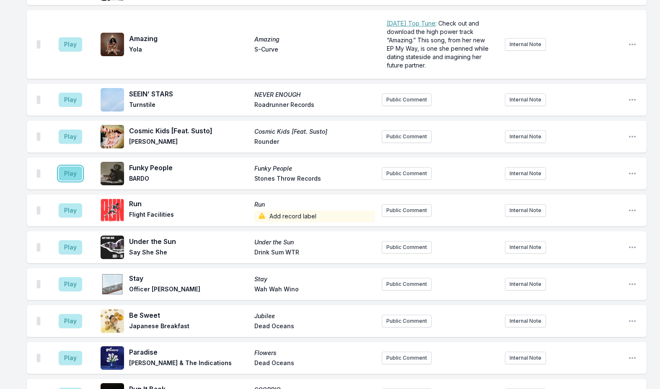
click at [72, 166] on button "Play" at bounding box center [70, 173] width 23 height 14
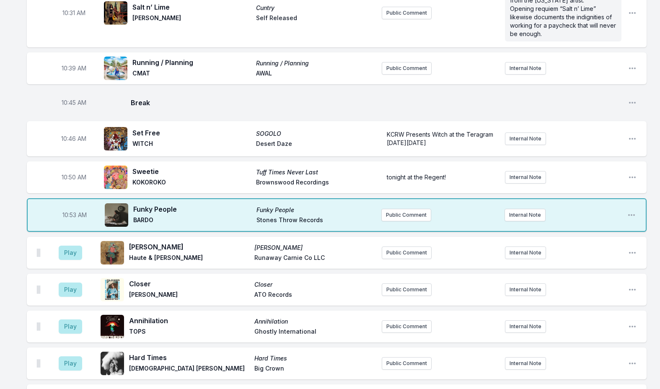
scroll to position [1273, 0]
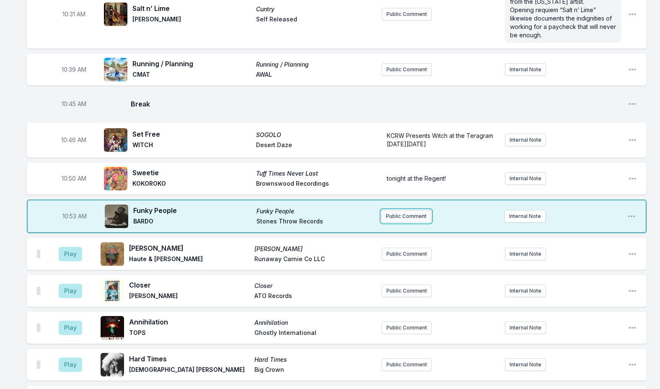
click at [393, 210] on button "Public Comment" at bounding box center [406, 216] width 50 height 13
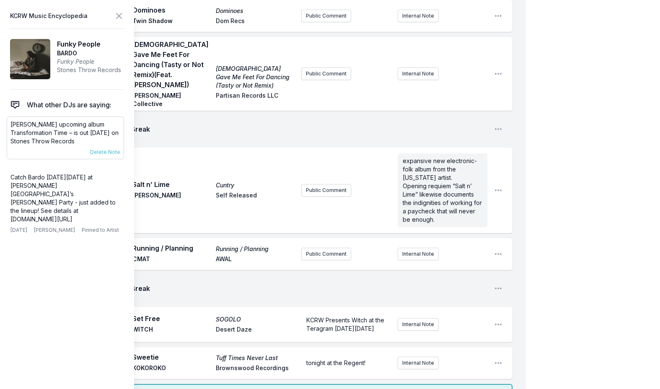
click at [21, 126] on p "[PERSON_NAME] upcoming album Transformation Time – is out [DATE] on Stones Thro…" at bounding box center [65, 132] width 110 height 25
copy div "[PERSON_NAME] upcoming album Transformation Time – is out [DATE] on Stones Thro…"
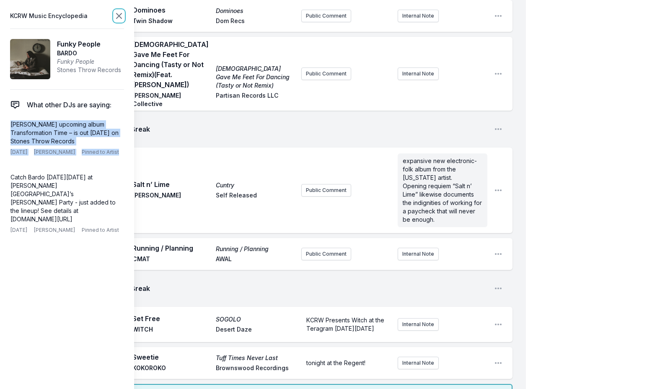
click at [118, 18] on icon at bounding box center [119, 16] width 10 height 10
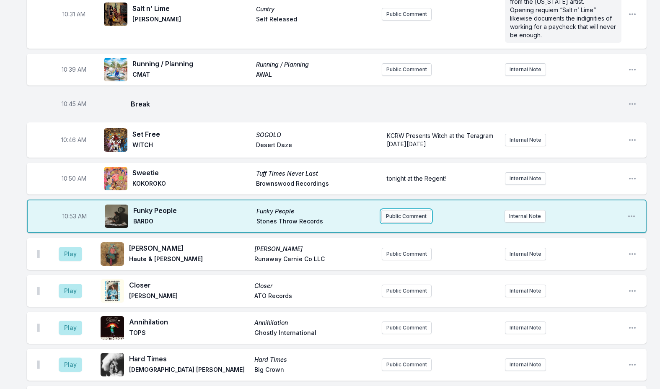
click at [410, 210] on button "Public Comment" at bounding box center [406, 216] width 50 height 13
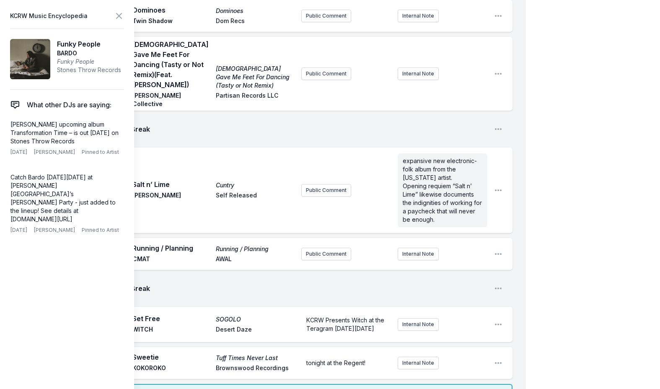
click at [120, 19] on icon at bounding box center [119, 16] width 10 height 10
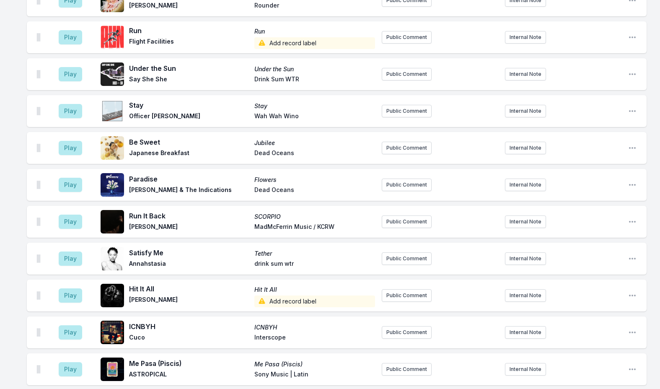
scroll to position [2108, 0]
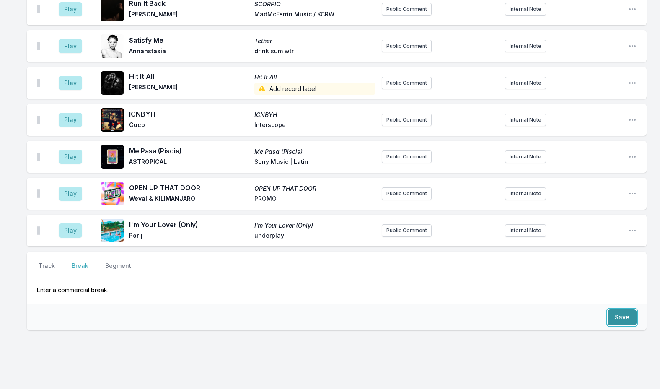
click at [632, 309] on button "Save" at bounding box center [621, 317] width 29 height 16
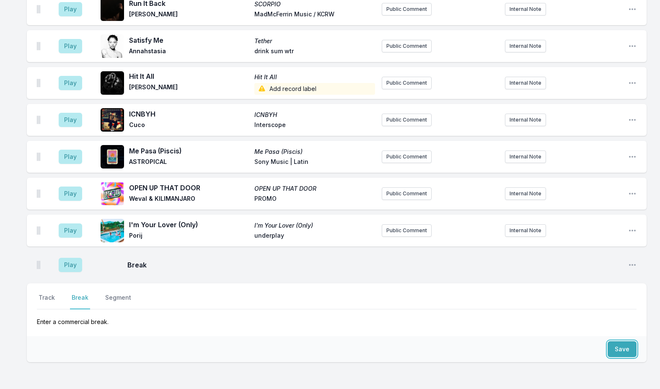
scroll to position [2140, 0]
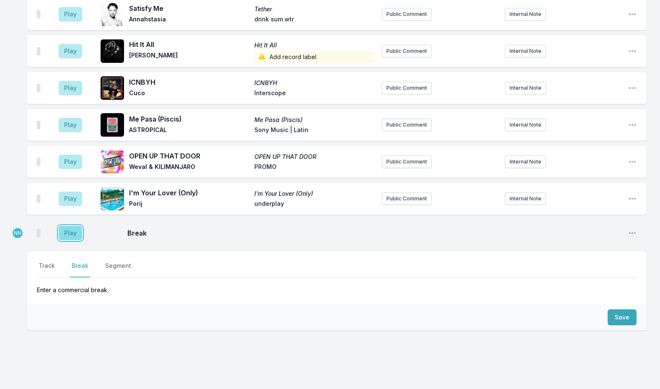
click at [77, 226] on button "Play" at bounding box center [70, 233] width 23 height 14
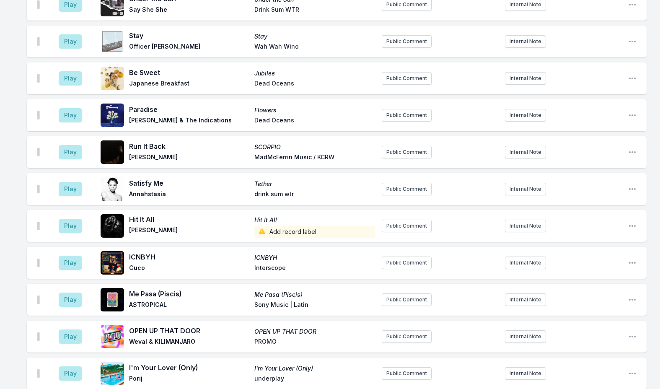
scroll to position [2098, 0]
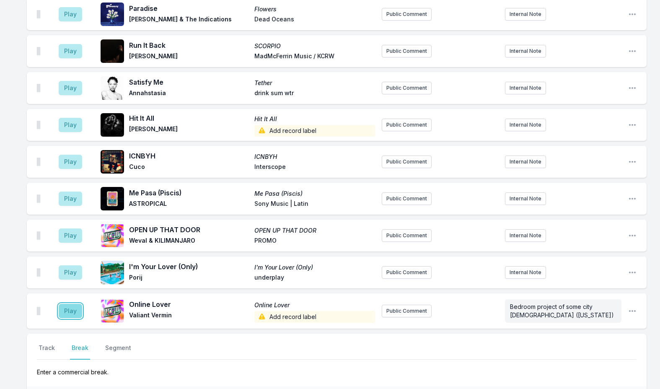
click at [66, 304] on button "Play" at bounding box center [70, 311] width 23 height 14
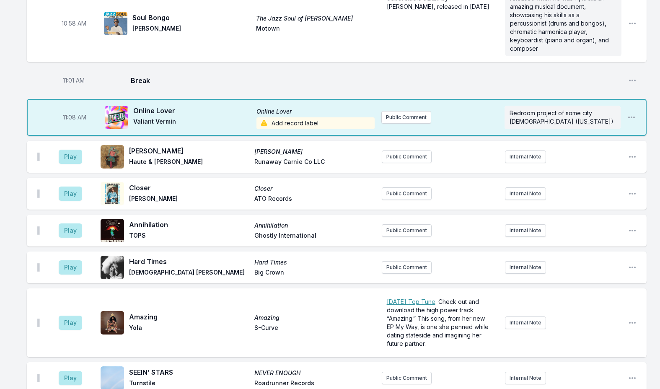
scroll to position [1511, 0]
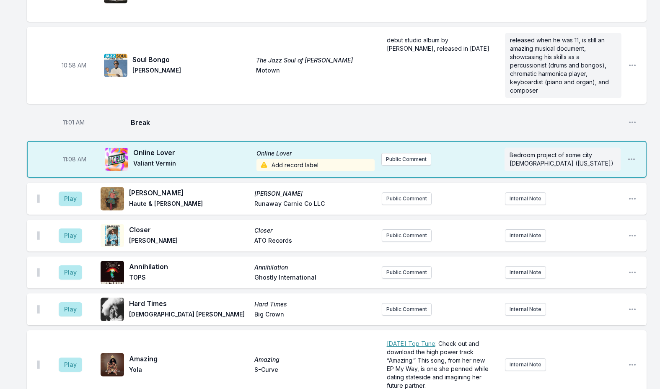
drag, startPoint x: 284, startPoint y: 141, endPoint x: 283, endPoint y: 152, distance: 11.4
click at [283, 151] on div "11:08 AM Online Lover Online Lover Valiant Vermin Add record label Public Comme…" at bounding box center [337, 159] width 620 height 37
click at [290, 159] on span "Add record label" at bounding box center [315, 165] width 118 height 12
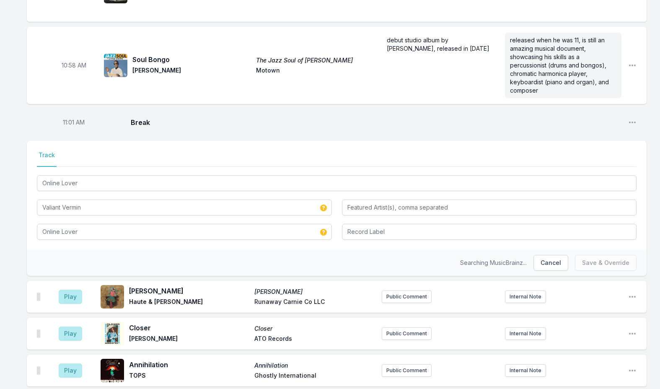
click at [290, 151] on nav "Track" at bounding box center [336, 159] width 599 height 16
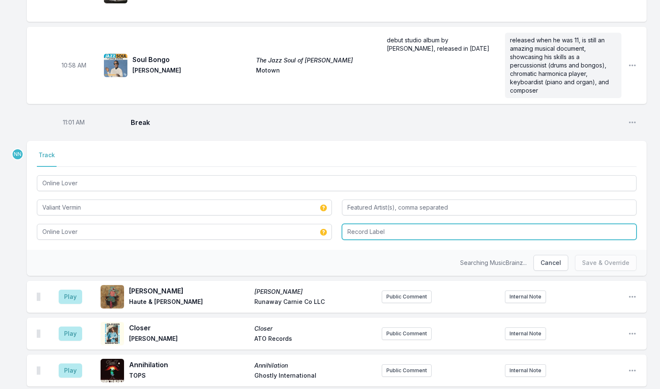
click at [361, 224] on input "Record Label" at bounding box center [489, 232] width 295 height 16
type input "Self Released"
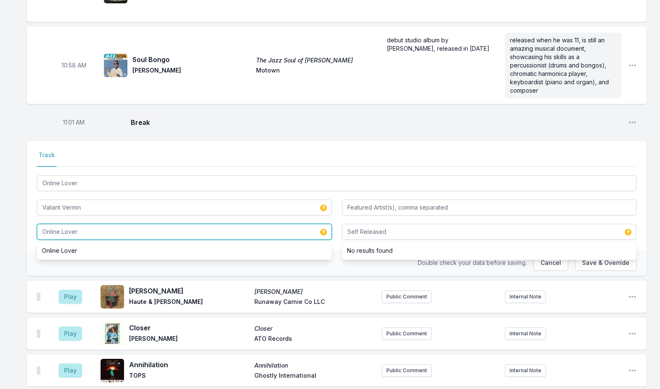
drag, startPoint x: 115, startPoint y: 212, endPoint x: -5, endPoint y: 205, distance: 119.6
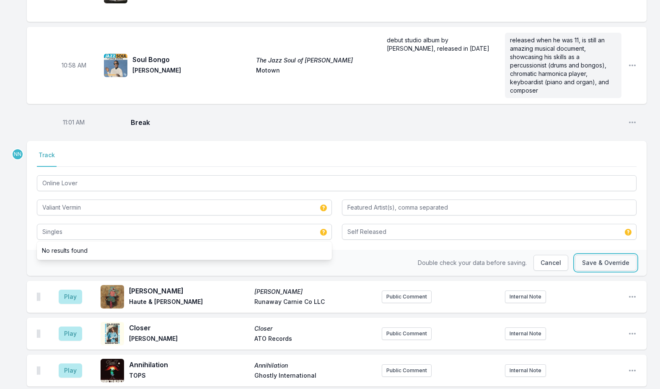
click at [608, 255] on button "Save & Override" at bounding box center [606, 263] width 62 height 16
type input "Online Lover"
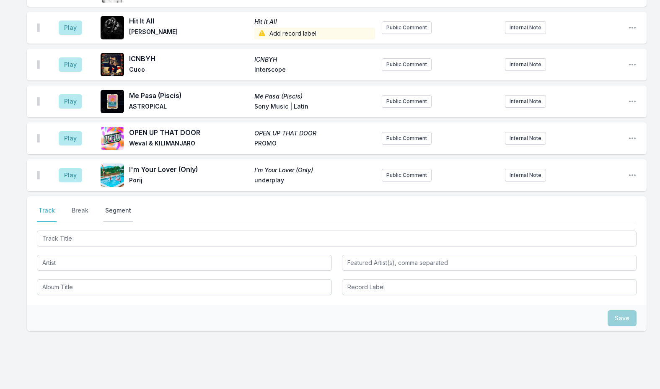
scroll to position [2348, 0]
click at [74, 205] on button "Break" at bounding box center [80, 213] width 20 height 16
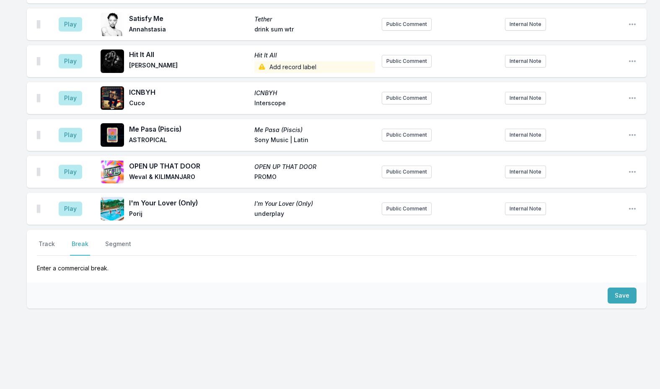
scroll to position [2292, 0]
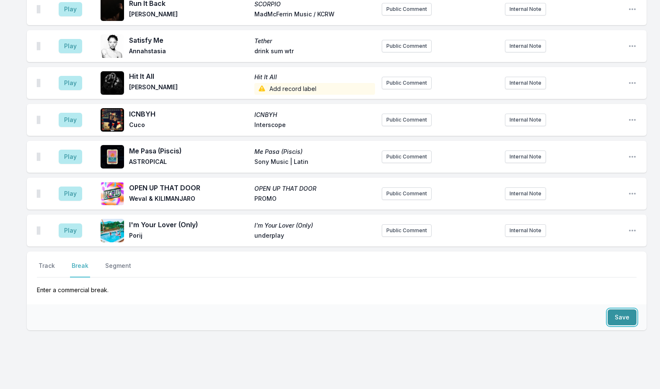
click at [610, 309] on button "Save" at bounding box center [621, 317] width 29 height 16
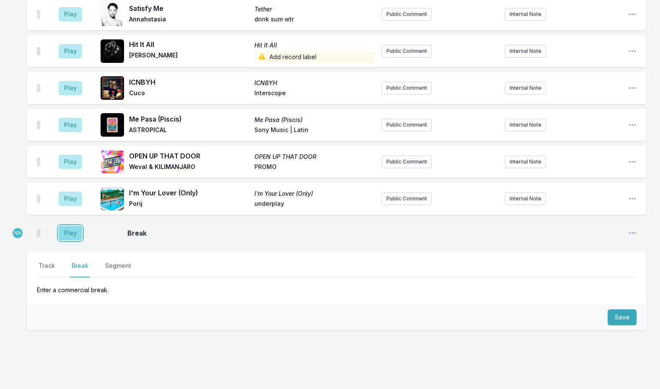
click at [74, 226] on button "Play" at bounding box center [70, 233] width 23 height 14
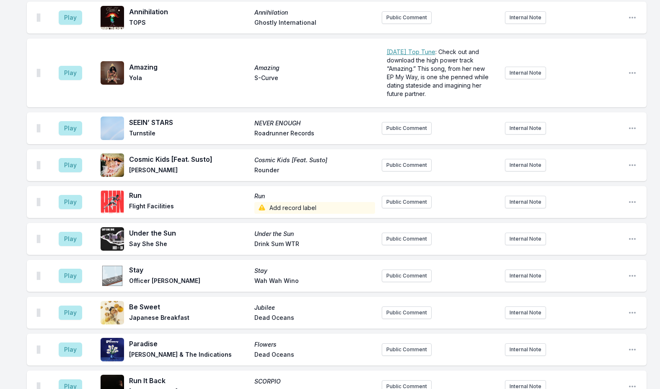
scroll to position [1821, 0]
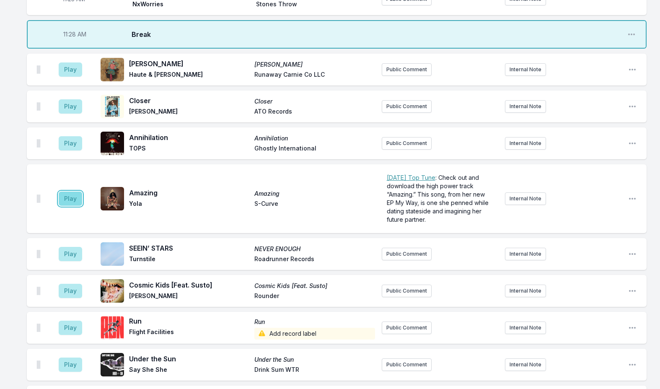
click at [72, 191] on button "Play" at bounding box center [70, 198] width 23 height 14
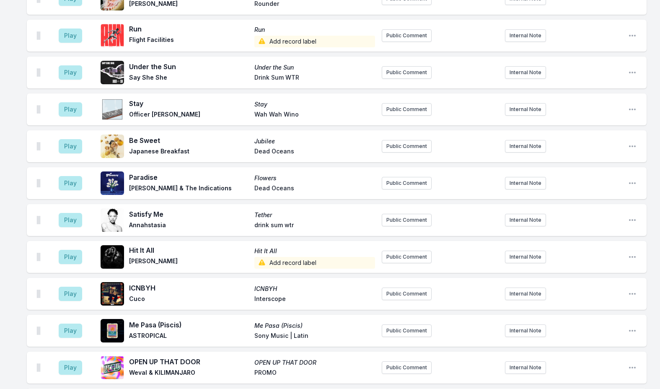
scroll to position [2156, 0]
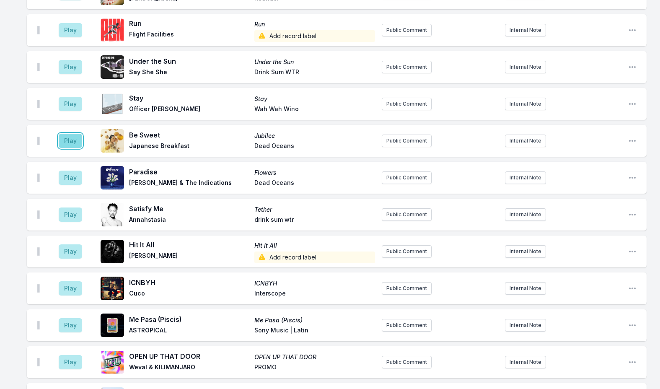
click at [73, 134] on button "Play" at bounding box center [70, 141] width 23 height 14
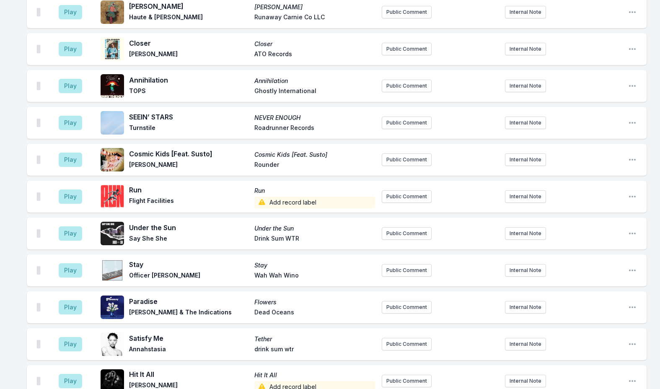
scroll to position [1904, 0]
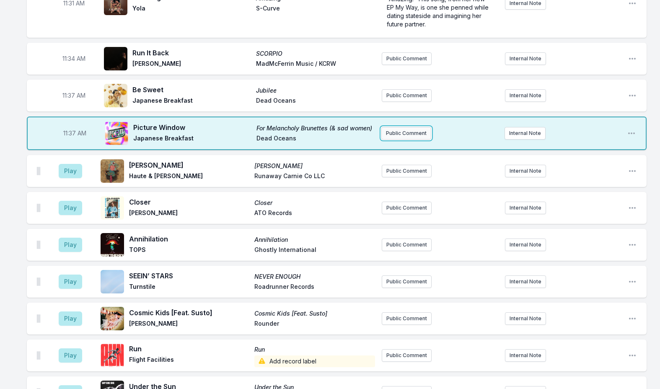
click at [407, 127] on button "Public Comment" at bounding box center [406, 133] width 50 height 13
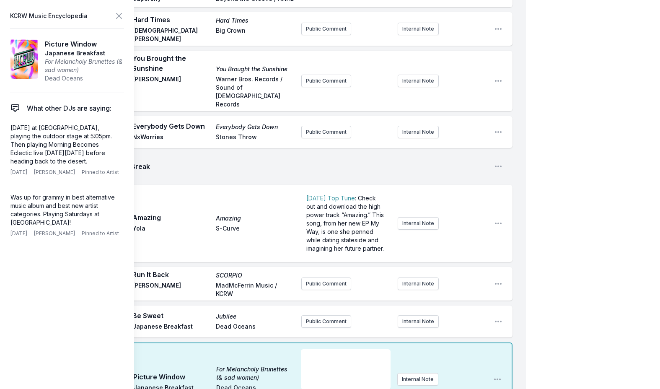
scroll to position [1946, 0]
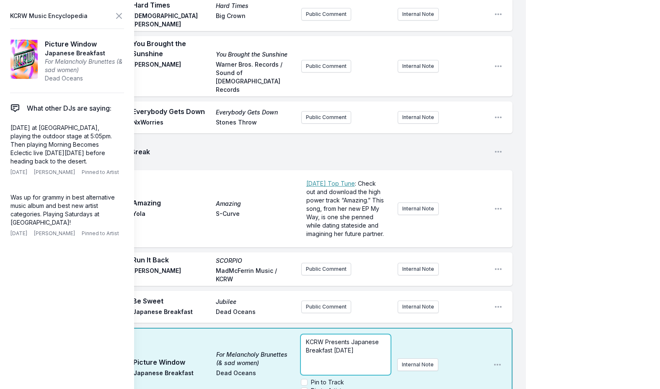
click at [377, 338] on p "KCRW Presents Japanese Breakfast [DATE]" at bounding box center [345, 346] width 79 height 17
click at [116, 15] on icon at bounding box center [119, 16] width 10 height 10
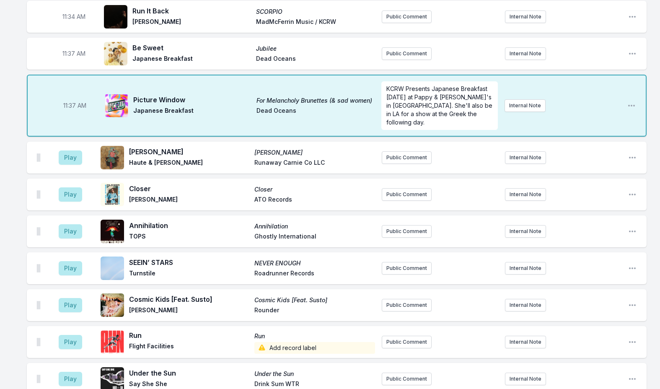
scroll to position [0, 0]
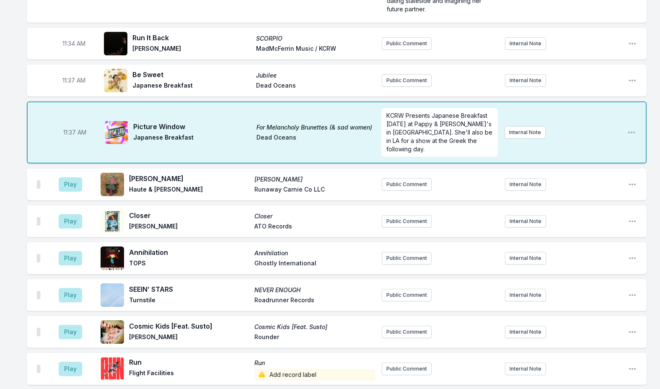
scroll to position [1904, 0]
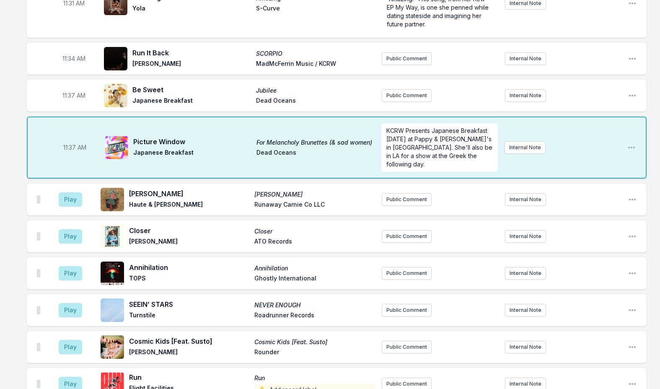
click at [630, 95] on icon "Open playlist item options" at bounding box center [632, 96] width 7 height 2
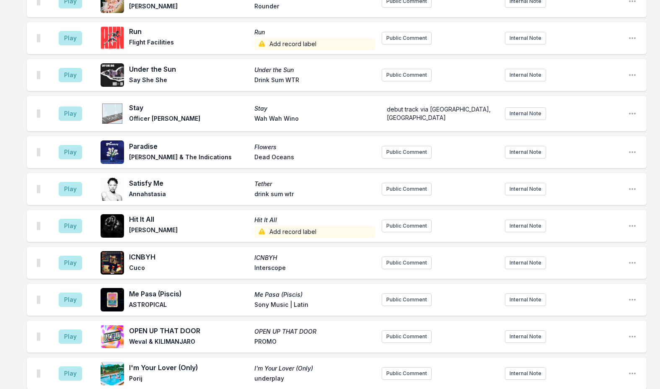
scroll to position [2381, 0]
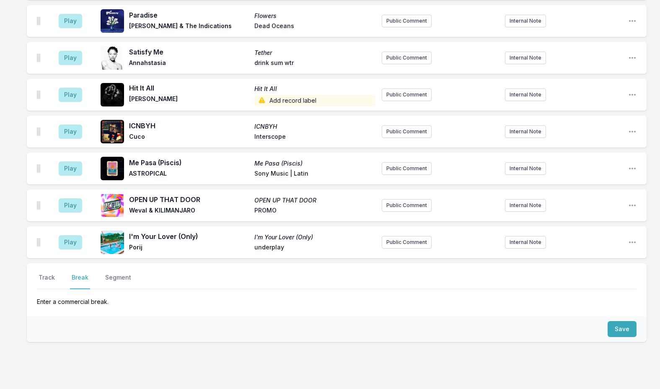
click at [77, 273] on button "Break" at bounding box center [80, 281] width 20 height 16
click at [624, 321] on button "Save" at bounding box center [621, 329] width 29 height 16
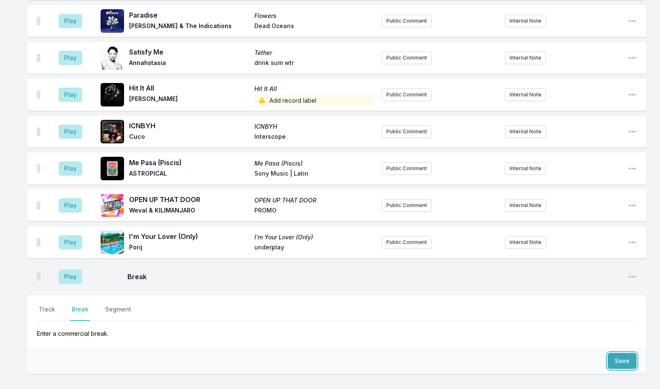
scroll to position [2413, 0]
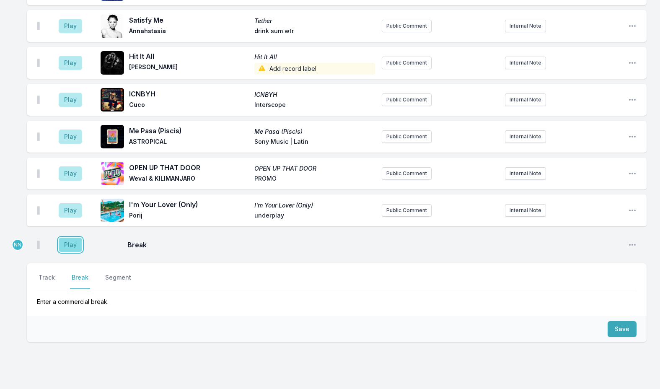
click at [68, 238] on button "Play" at bounding box center [70, 245] width 23 height 14
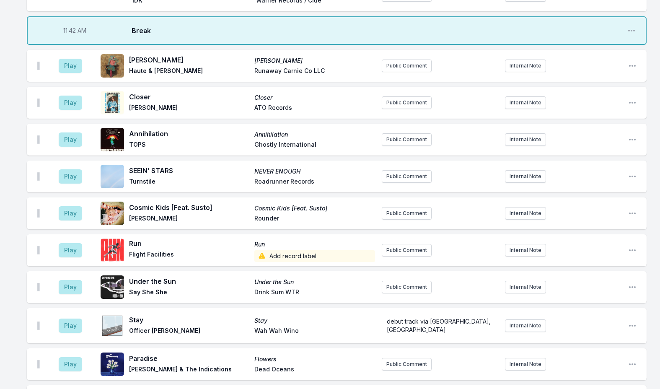
scroll to position [2078, 0]
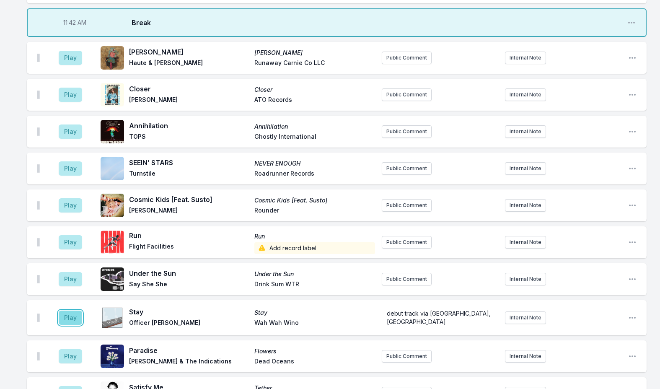
click at [77, 310] on button "Play" at bounding box center [70, 317] width 23 height 14
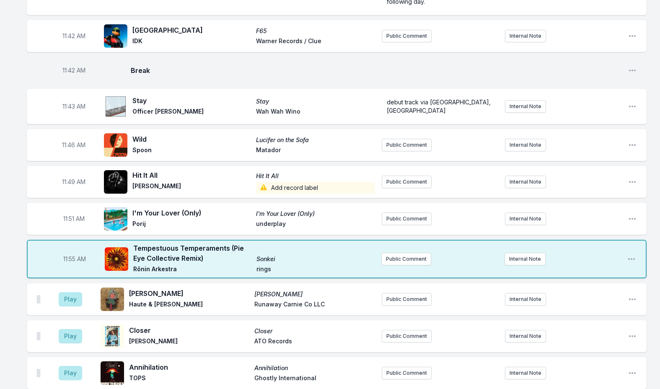
scroll to position [2035, 0]
